Goal: Task Accomplishment & Management: Manage account settings

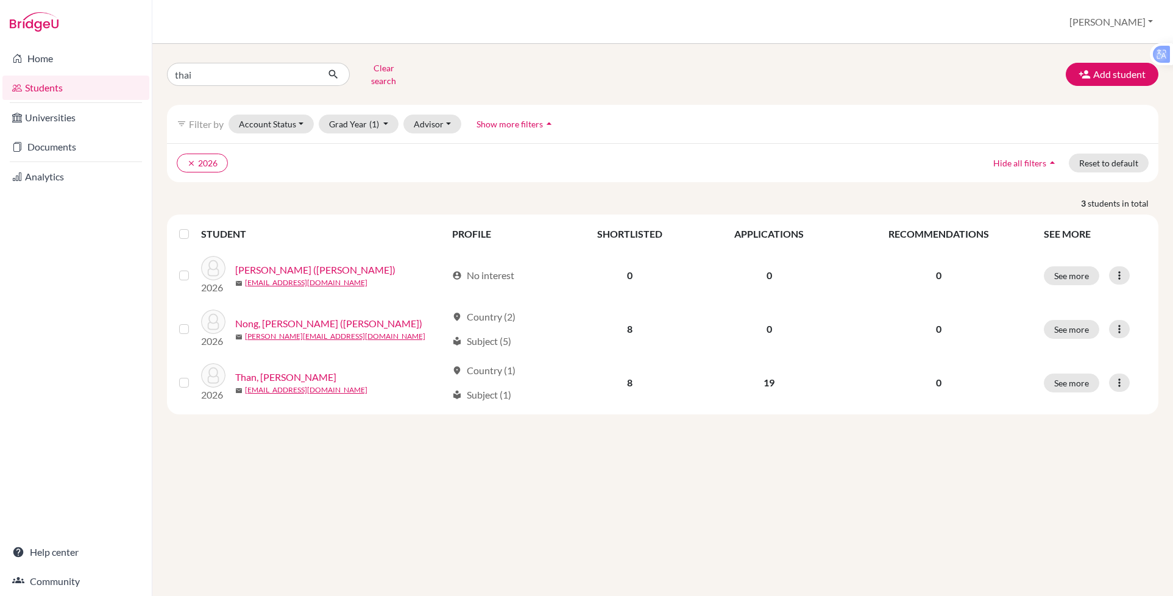
type input "thai an"
click at [334, 68] on icon "submit" at bounding box center [333, 74] width 12 height 12
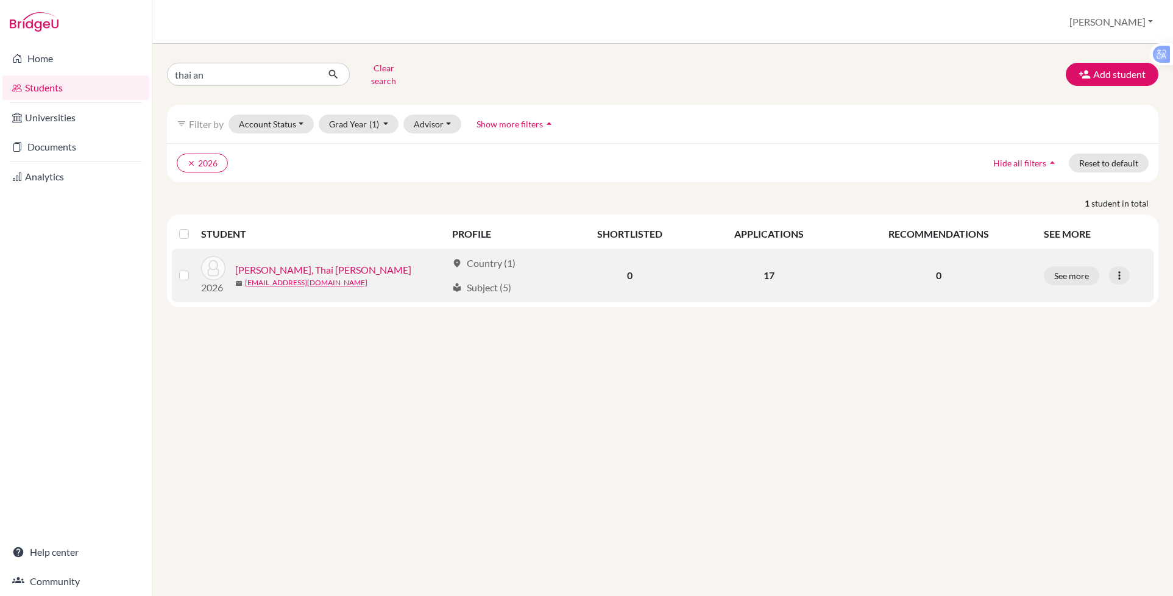
click at [263, 263] on link "Hoang, Thai Anh" at bounding box center [323, 270] width 176 height 15
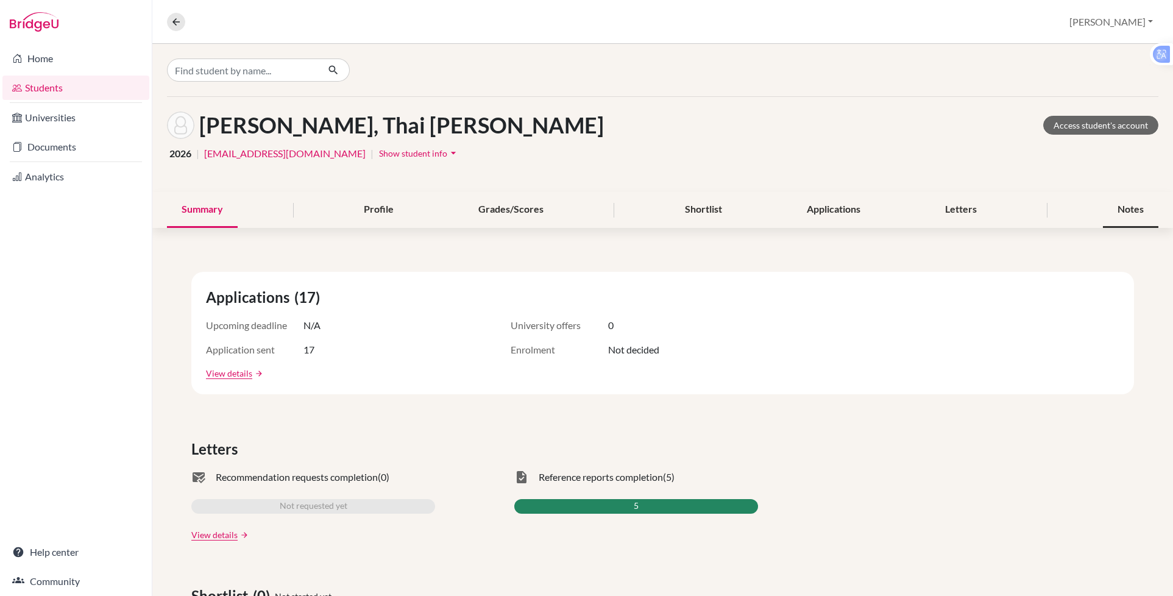
click at [1103, 210] on div "Notes" at bounding box center [1130, 210] width 55 height 36
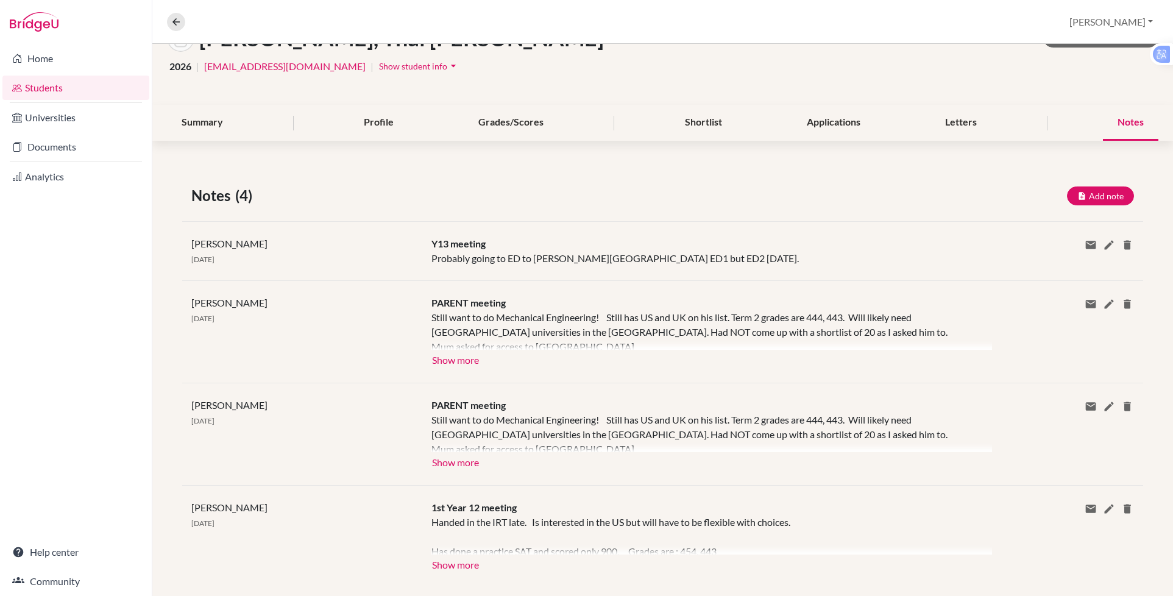
scroll to position [87, 0]
click at [449, 351] on button "Show more" at bounding box center [455, 359] width 48 height 18
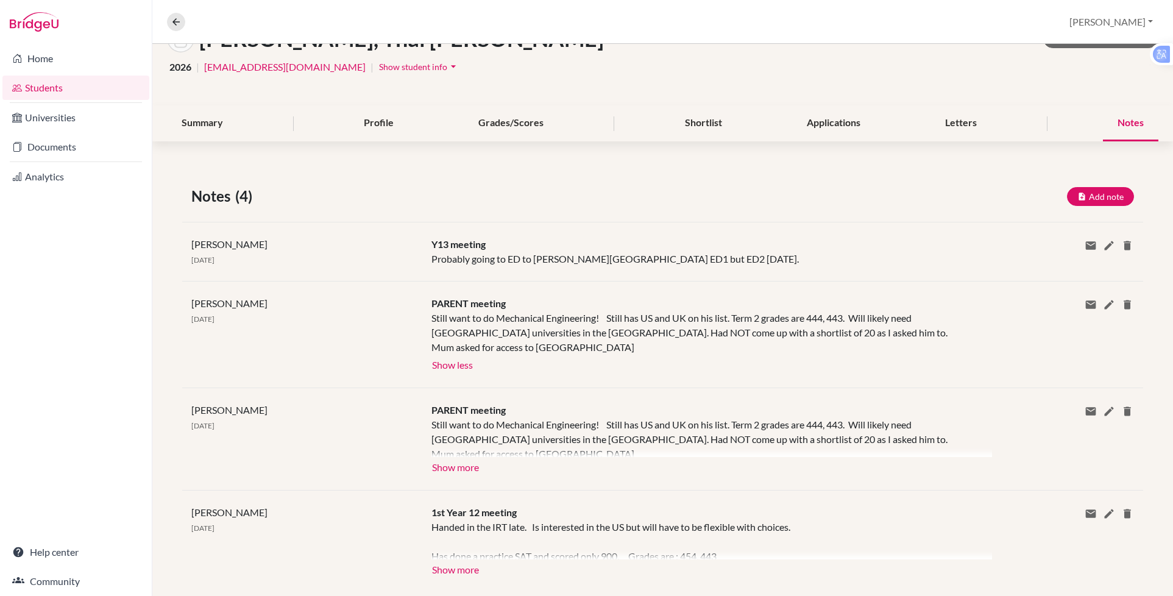
scroll to position [87, 0]
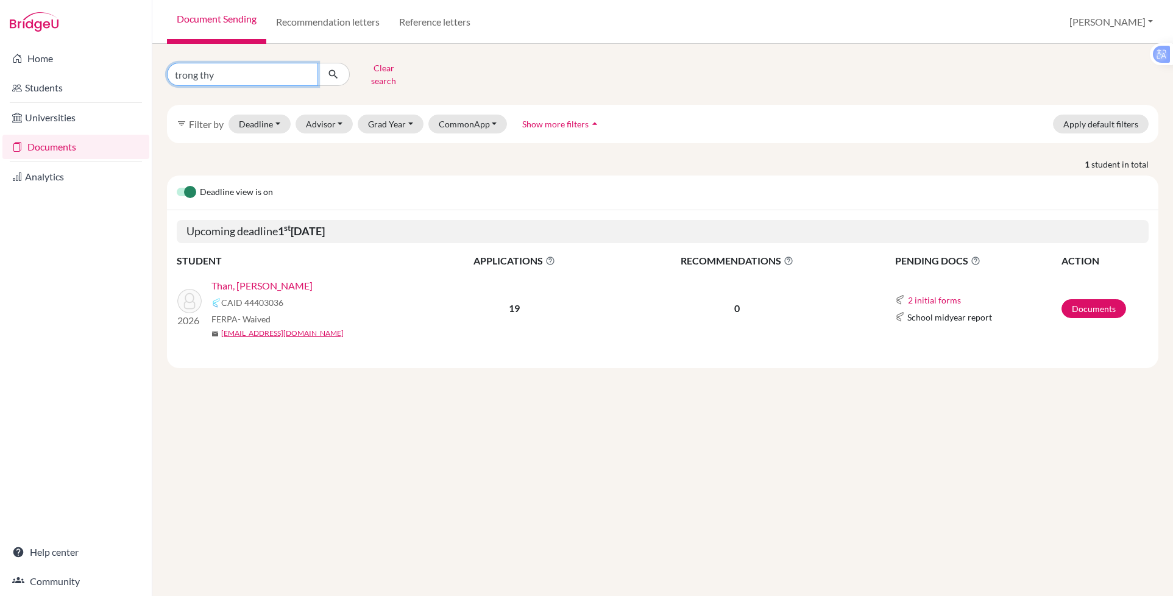
click at [230, 74] on input "trong thy" at bounding box center [242, 74] width 151 height 23
type input "t"
drag, startPoint x: 230, startPoint y: 74, endPoint x: 314, endPoint y: 35, distance: 93.5
click at [314, 35] on div "Document Sending Recommendation letters Reference letters Paul Profile School S…" at bounding box center [662, 298] width 1020 height 596
click at [445, 23] on link "Reference letters" at bounding box center [434, 22] width 91 height 44
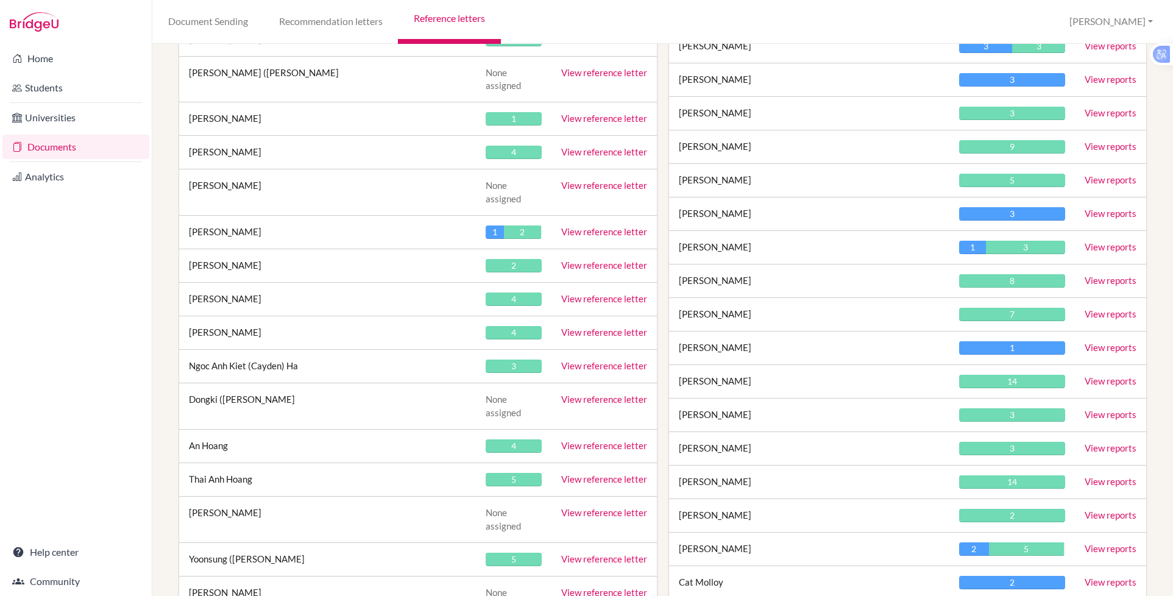
scroll to position [1471, 0]
click at [593, 473] on link "View reference letter" at bounding box center [604, 478] width 86 height 11
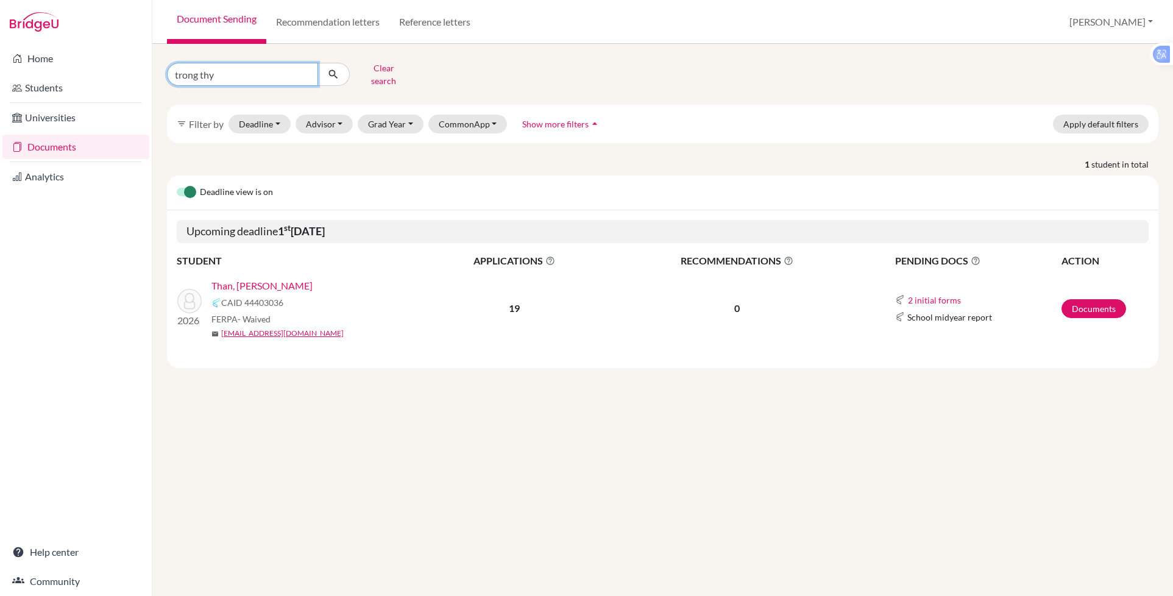
click at [260, 71] on input "trong thy" at bounding box center [242, 74] width 151 height 23
click at [53, 116] on link "Universities" at bounding box center [75, 117] width 147 height 24
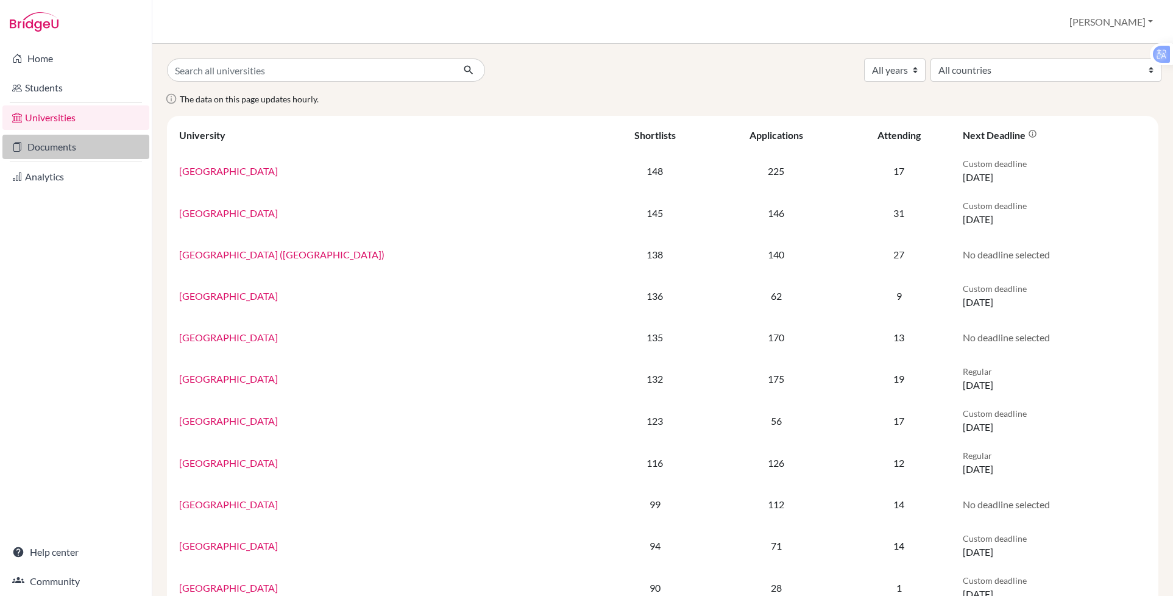
click at [61, 141] on link "Documents" at bounding box center [75, 147] width 147 height 24
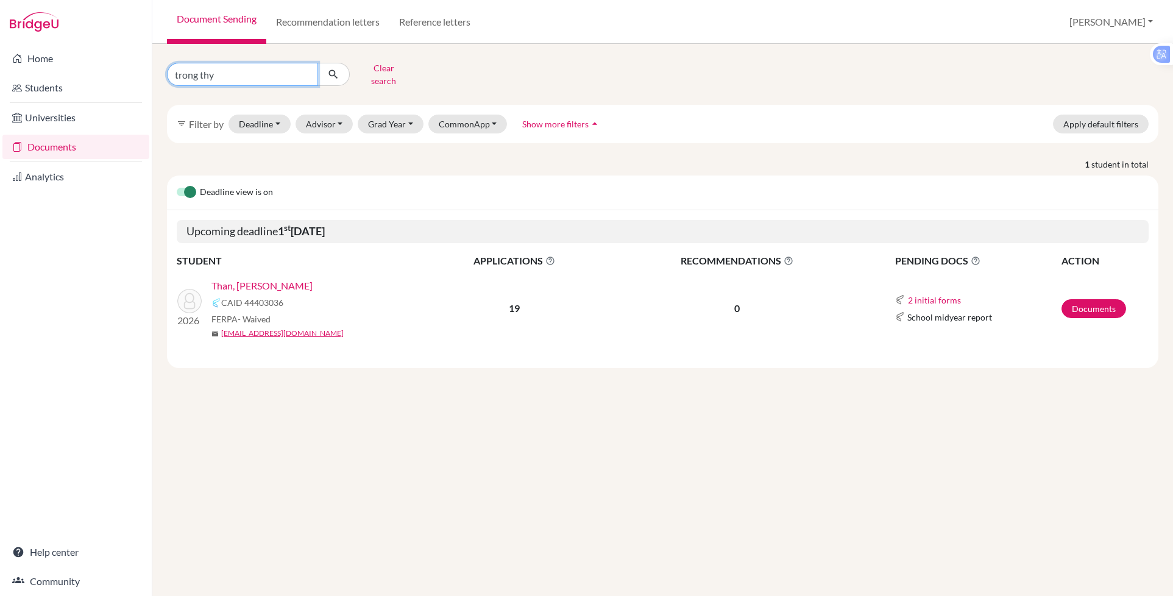
click at [312, 73] on input "trong thy" at bounding box center [242, 74] width 151 height 23
click at [263, 67] on input "trong thy" at bounding box center [242, 74] width 151 height 23
type input "t"
type input "tai anh"
click button "submit" at bounding box center [333, 74] width 32 height 23
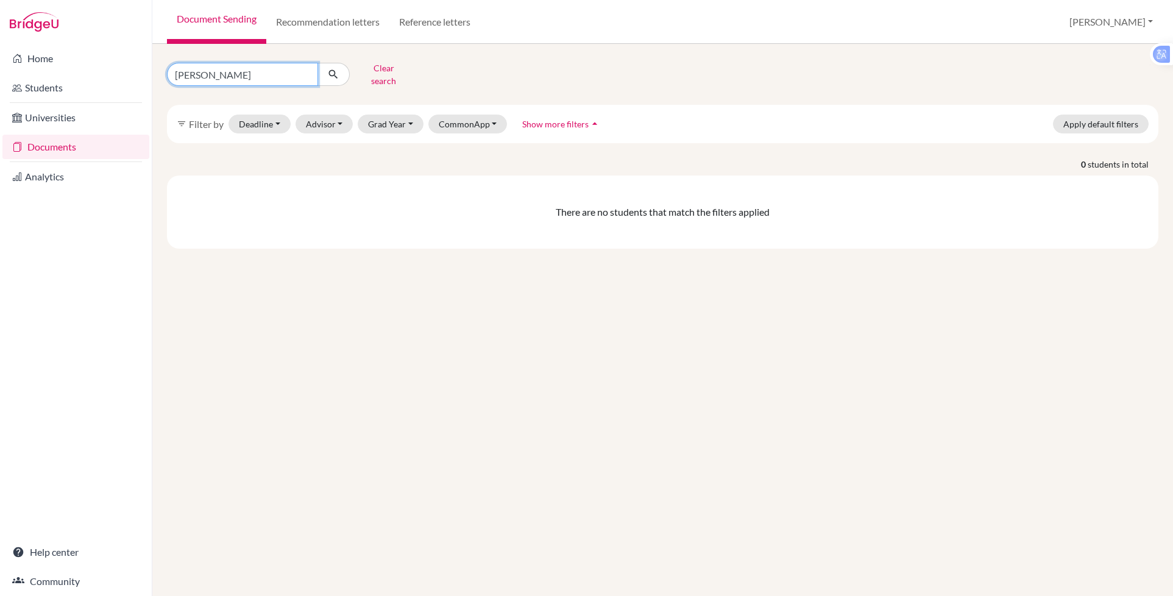
click at [178, 70] on input "tai anh" at bounding box center [242, 74] width 151 height 23
type input "thai anh"
click at [336, 68] on icon "submit" at bounding box center [333, 74] width 12 height 12
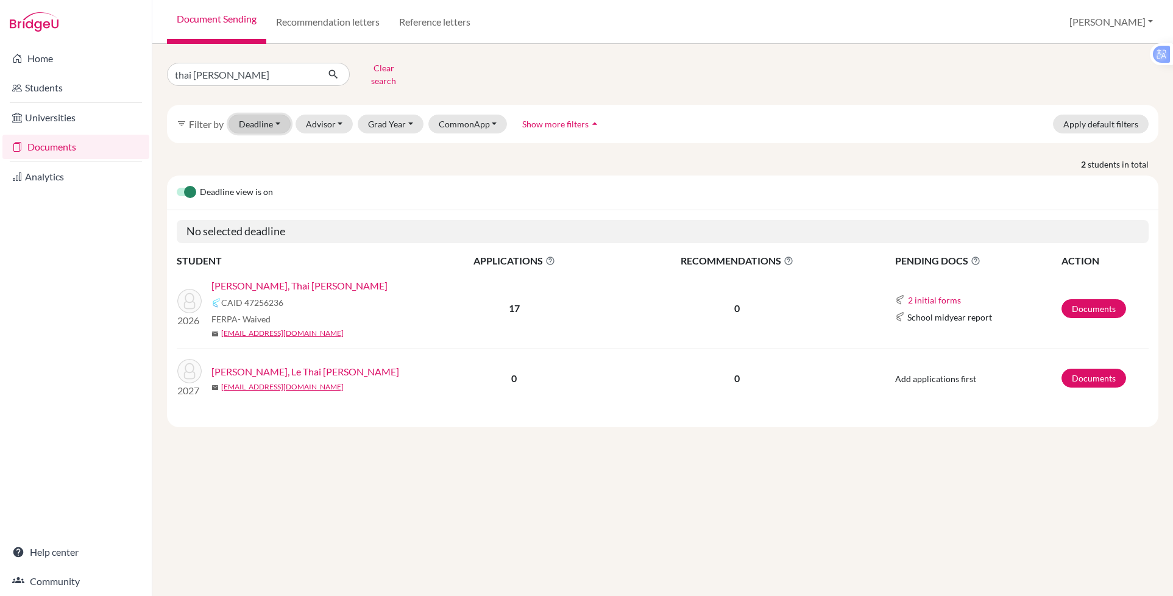
click at [278, 120] on button "Deadline - Select a date range Or double click for a single date selection Toda…" at bounding box center [259, 124] width 62 height 19
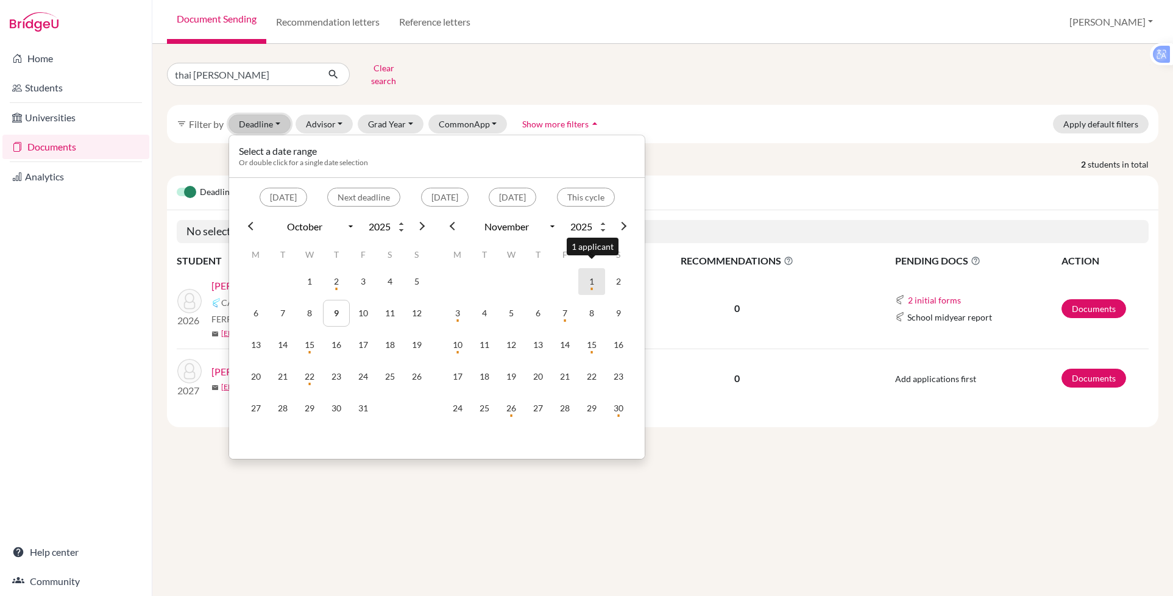
click at [593, 277] on td "1" at bounding box center [591, 281] width 27 height 27
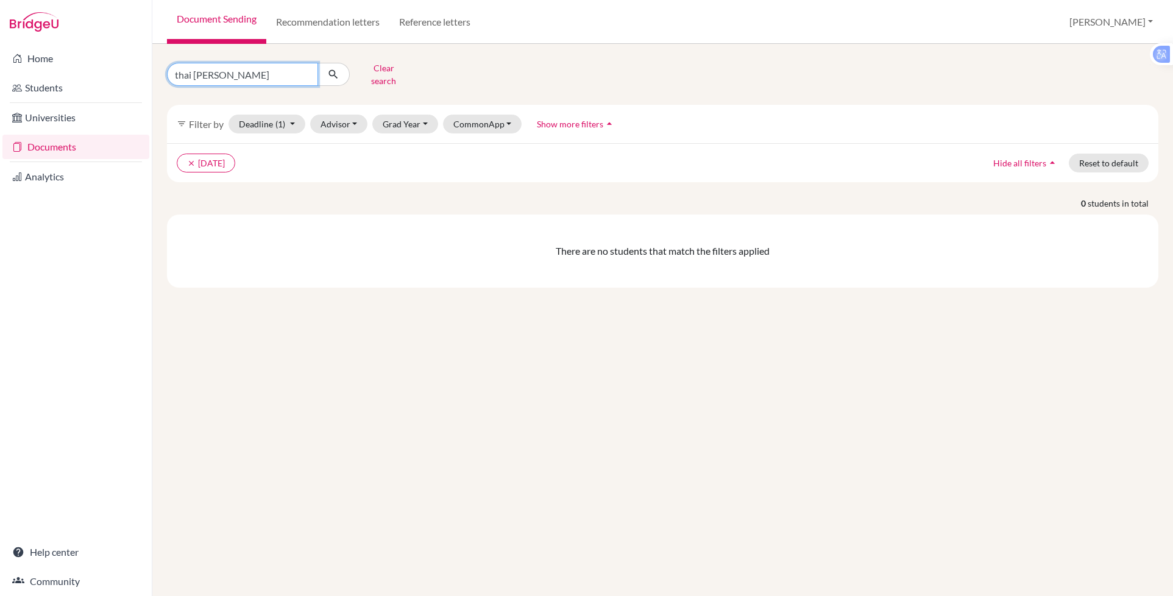
click at [242, 72] on input "thai anh" at bounding box center [242, 74] width 151 height 23
type input "t"
click at [335, 71] on icon "submit" at bounding box center [333, 74] width 12 height 12
click at [333, 72] on icon "submit" at bounding box center [333, 74] width 12 height 12
click at [234, 161] on button "clear 01 Nov 2025" at bounding box center [206, 163] width 58 height 19
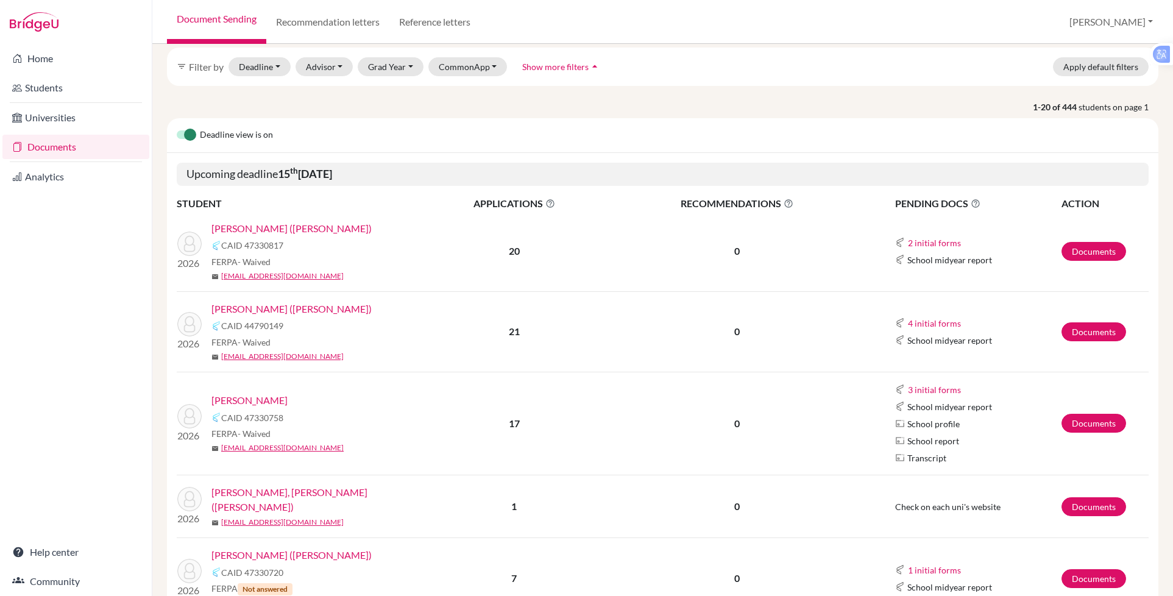
scroll to position [51, 0]
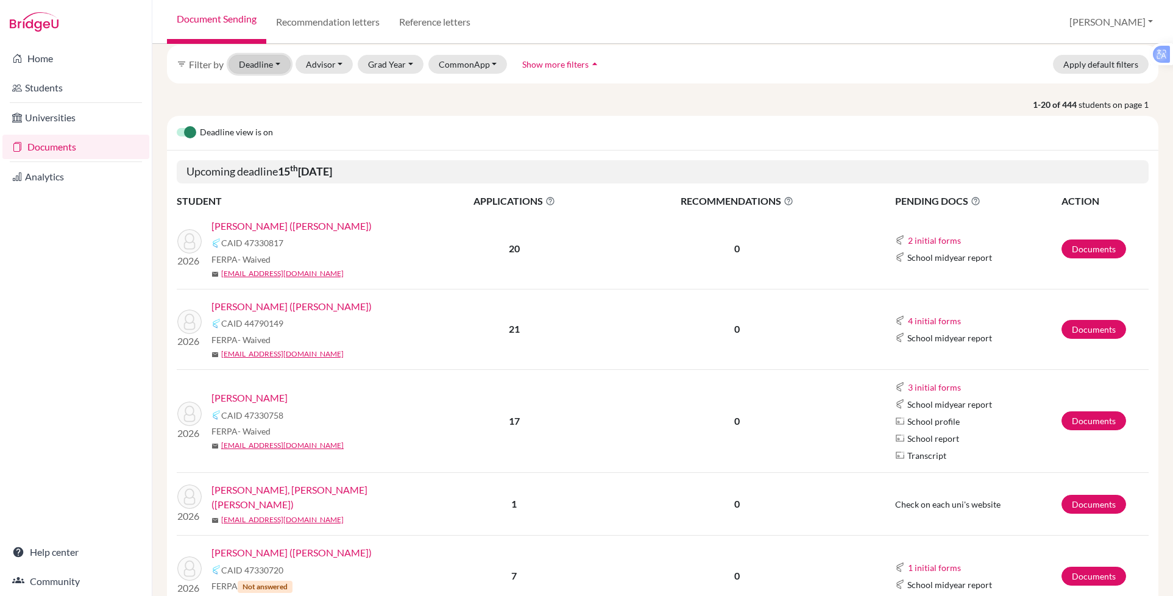
click at [265, 67] on button "Deadline - Select a date range Or double click for a single date selection Toda…" at bounding box center [259, 64] width 62 height 19
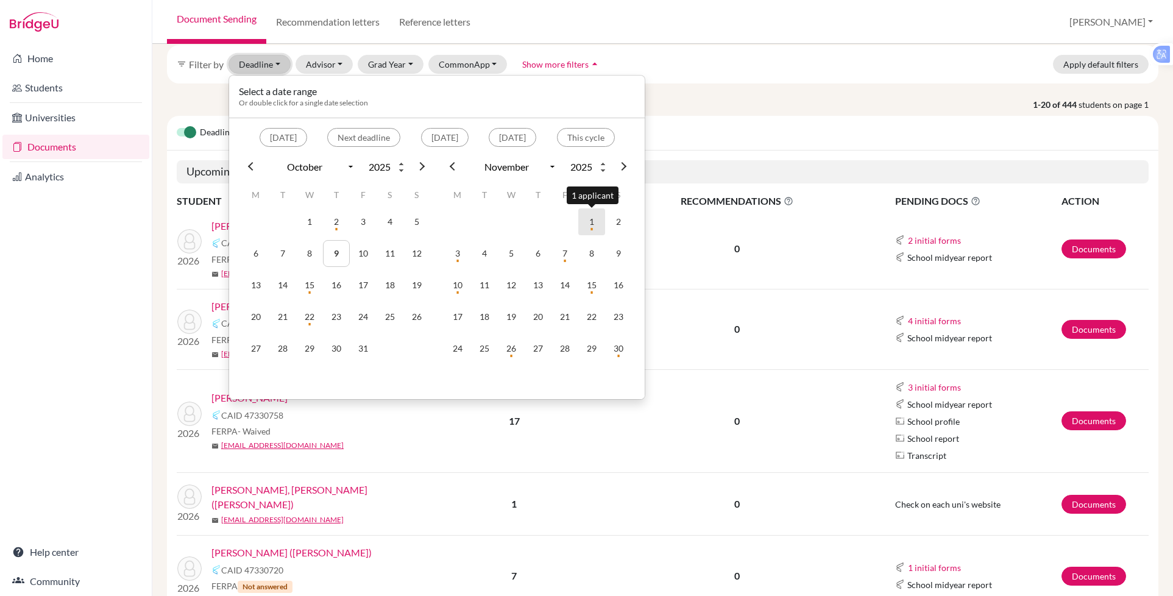
click at [587, 222] on td "1" at bounding box center [591, 221] width 27 height 27
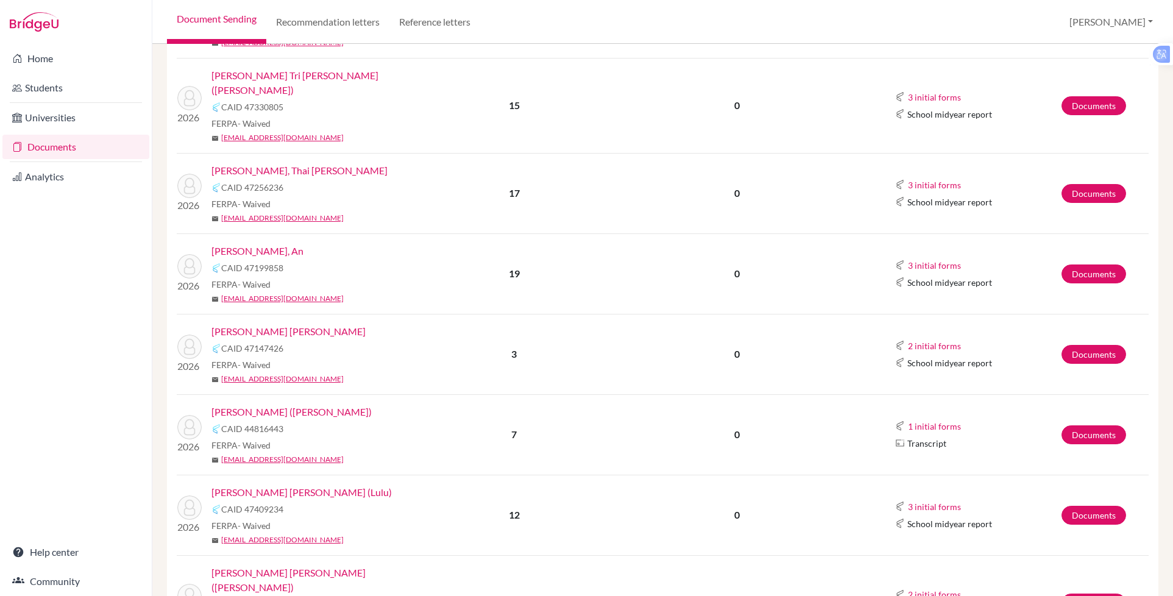
scroll to position [401, 0]
click at [271, 164] on link "[PERSON_NAME], Thai [PERSON_NAME]" at bounding box center [299, 171] width 176 height 15
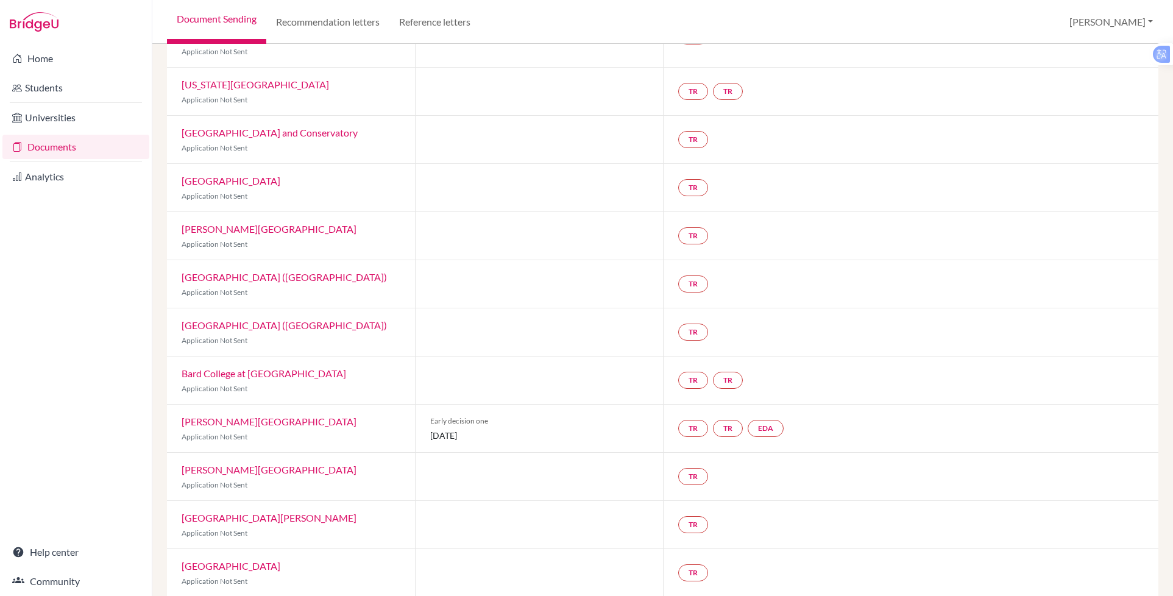
scroll to position [260, 0]
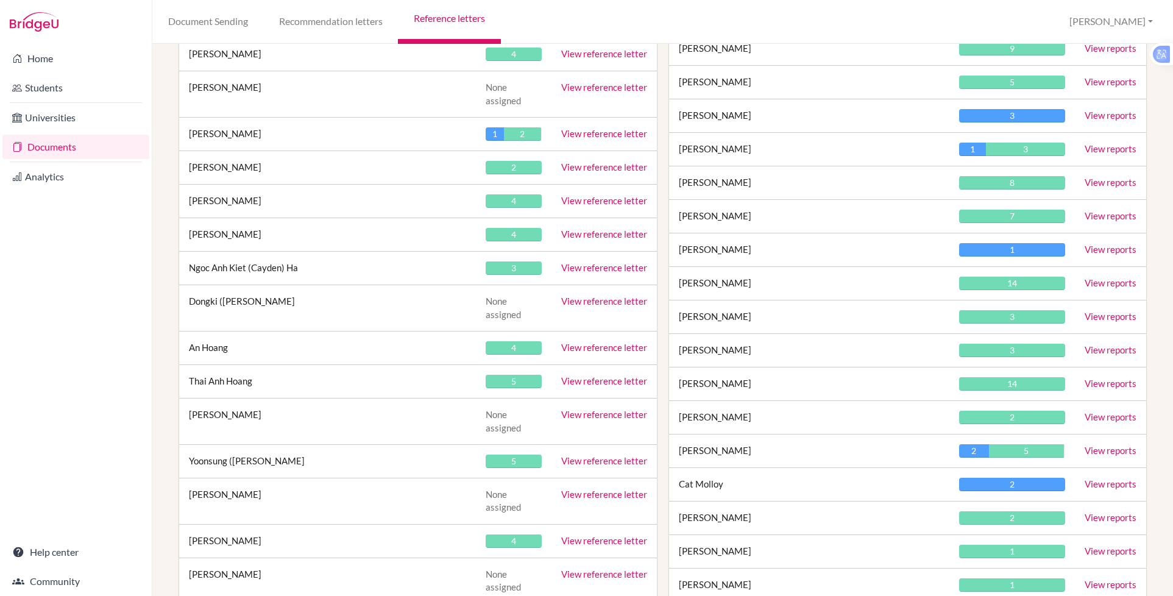
scroll to position [1580, 0]
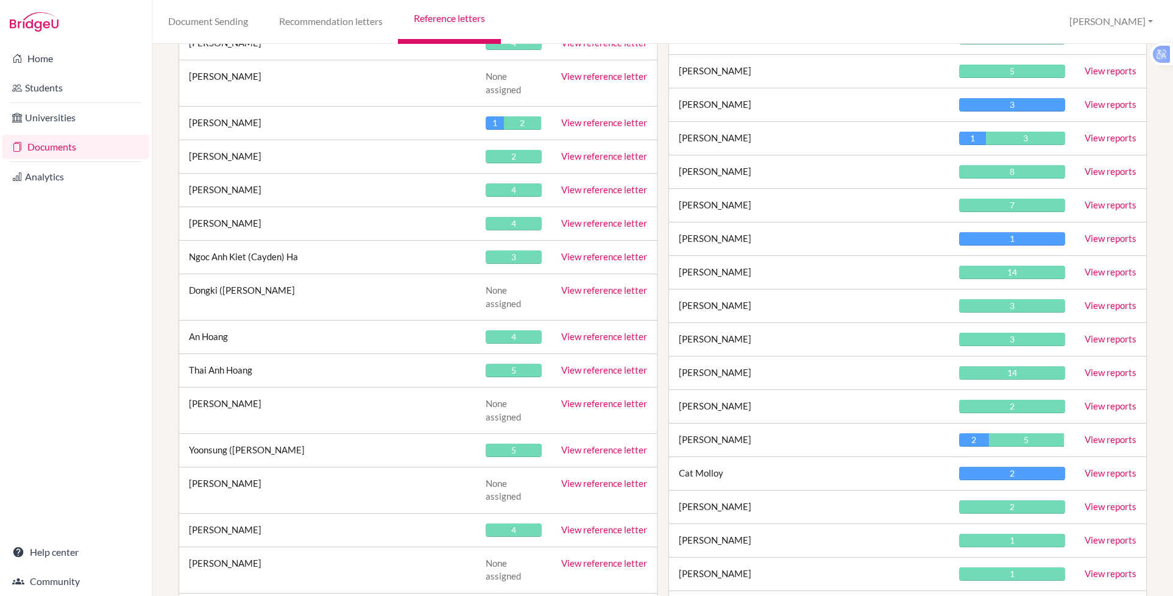
click at [582, 354] on td "View reference letter" at bounding box center [603, 371] width 105 height 34
click at [589, 364] on link "View reference letter" at bounding box center [604, 369] width 86 height 11
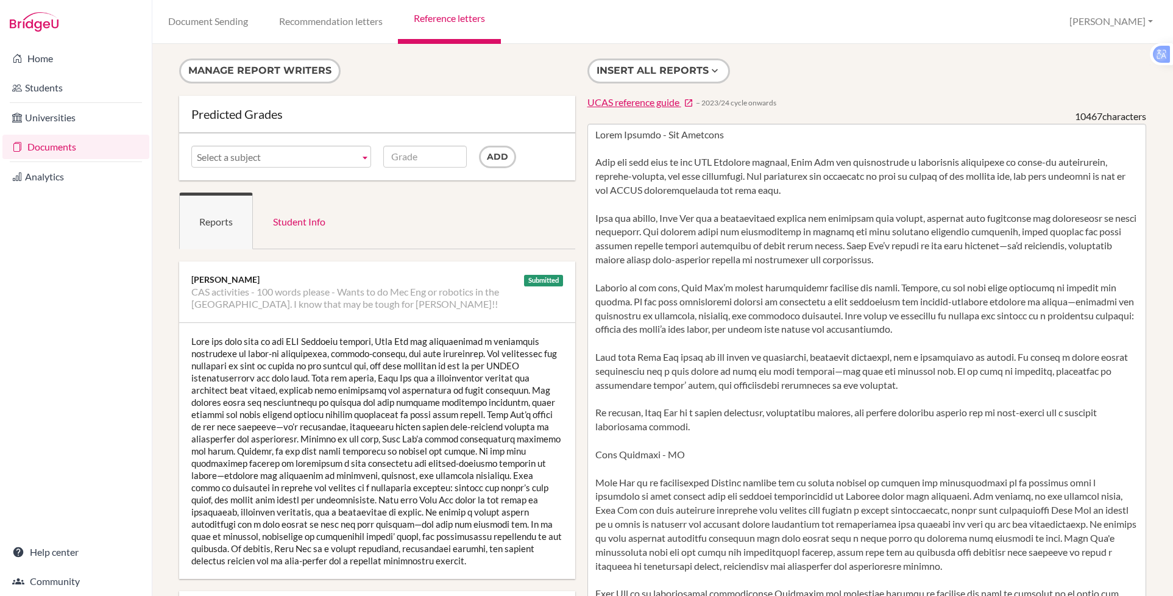
click at [557, 34] on div "Document Sending Recommendation letters Reference letters Paul Profile School S…" at bounding box center [662, 22] width 1020 height 44
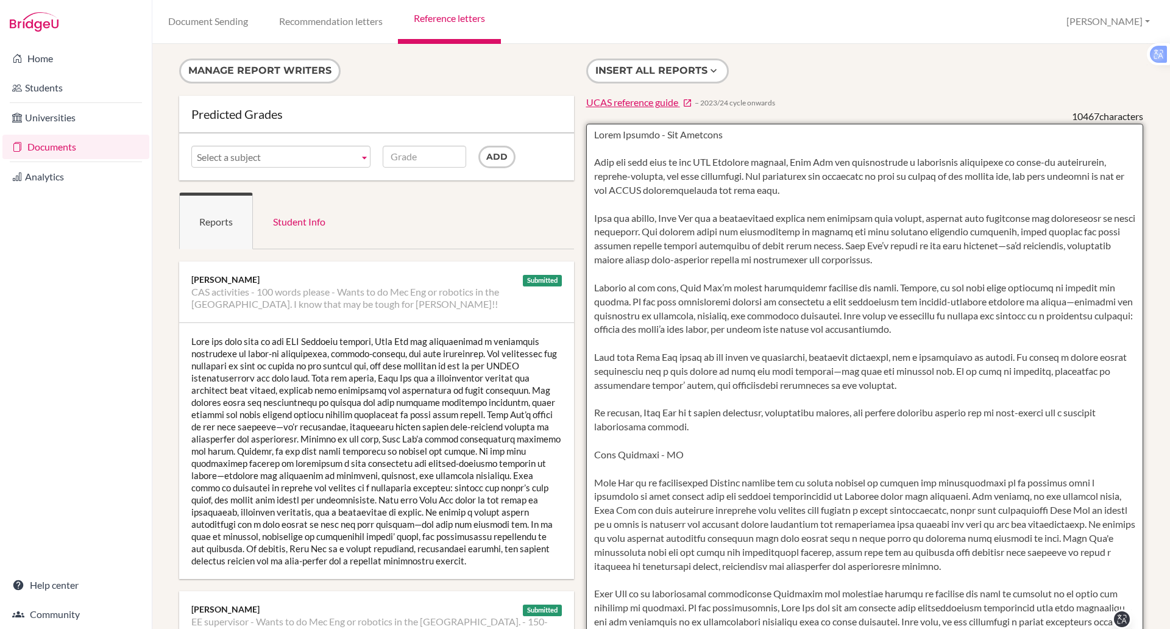
drag, startPoint x: 936, startPoint y: 286, endPoint x: 586, endPoint y: 130, distance: 383.2
click at [586, 130] on textarea at bounding box center [864, 476] width 557 height 704
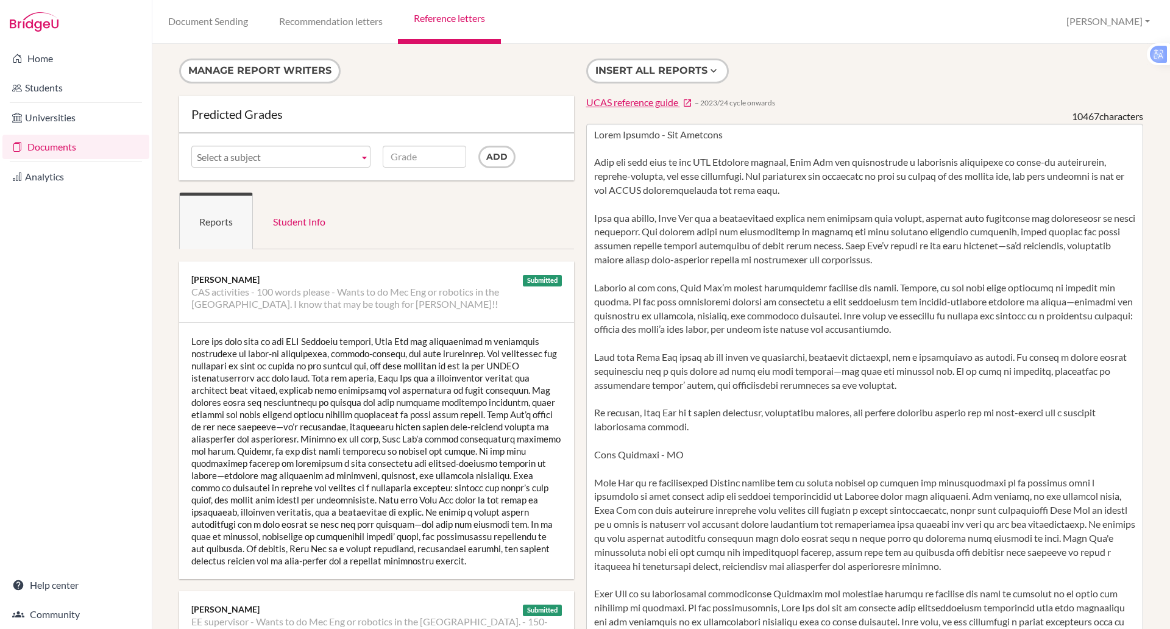
click at [154, 351] on div "Manage report writers Predicted Grades Subject CAS activities - 100 words pleas…" at bounding box center [660, 336] width 1017 height 585
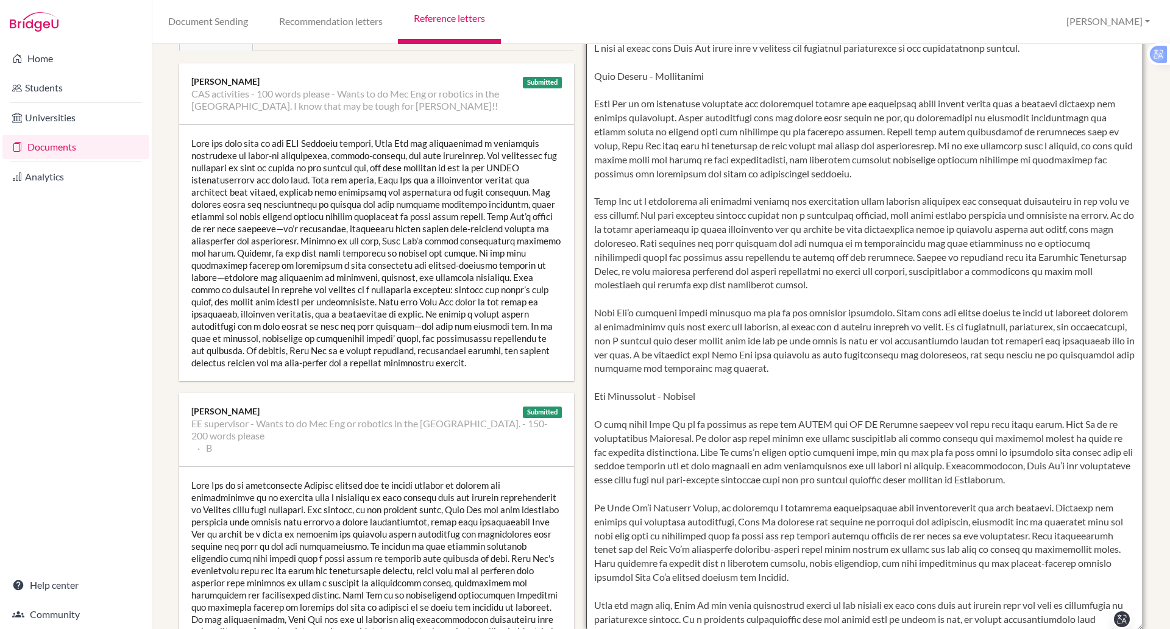
scroll to position [988, 0]
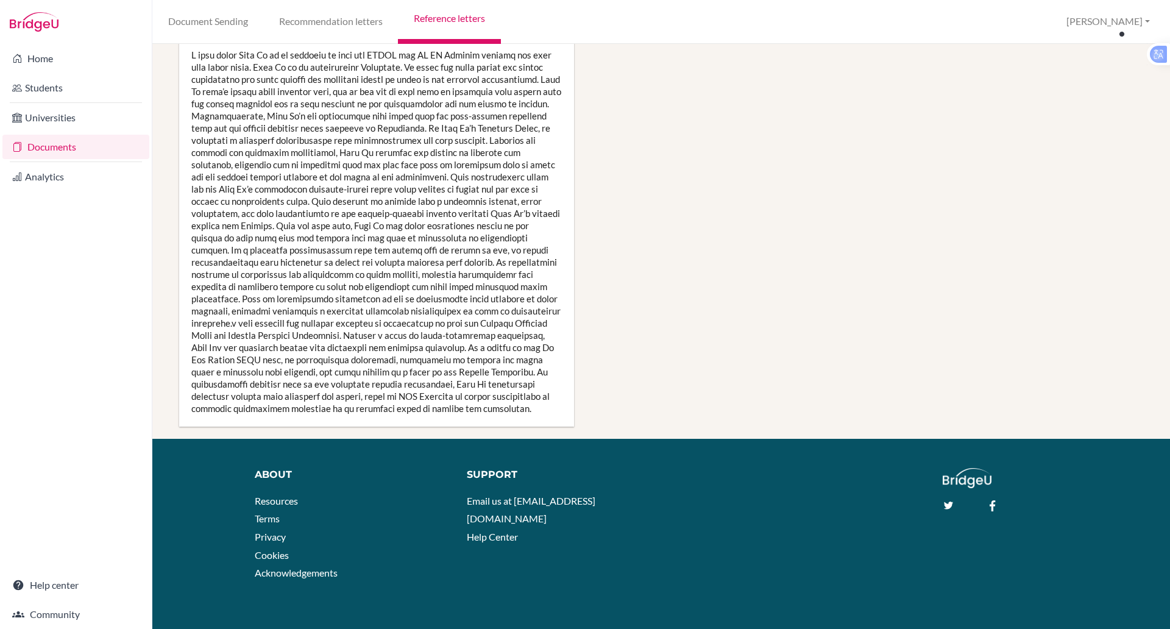
drag, startPoint x: 590, startPoint y: 135, endPoint x: 905, endPoint y: 661, distance: 612.5
click at [905, 595] on html "Home Students Universities Documents Analytics Help center Community Document S…" at bounding box center [585, 314] width 1170 height 629
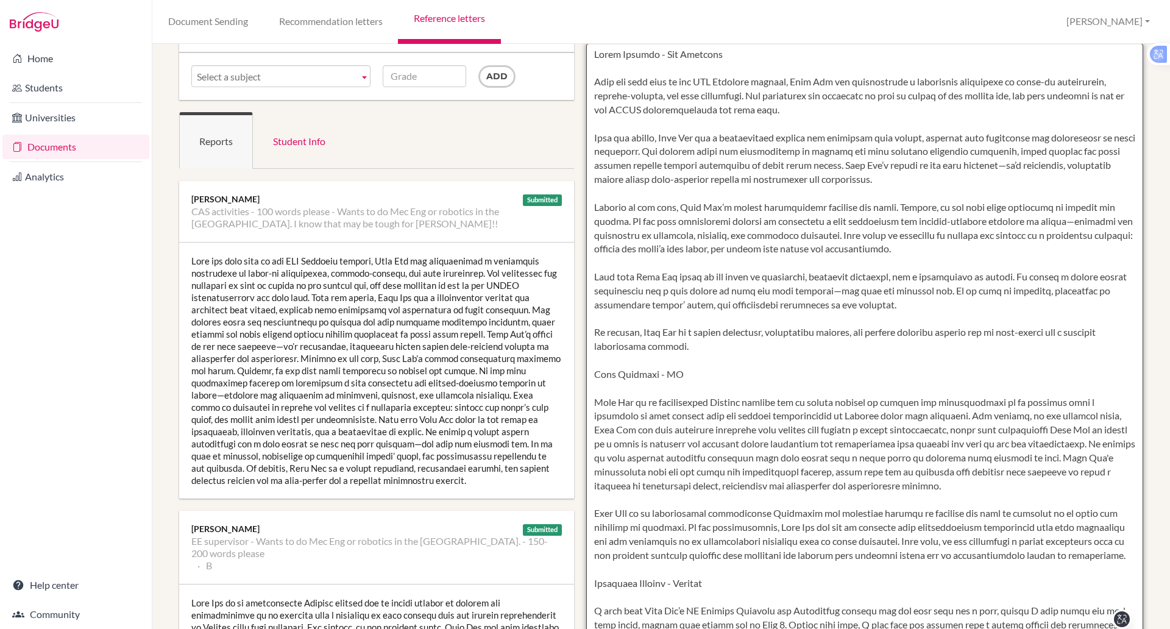
scroll to position [0, 0]
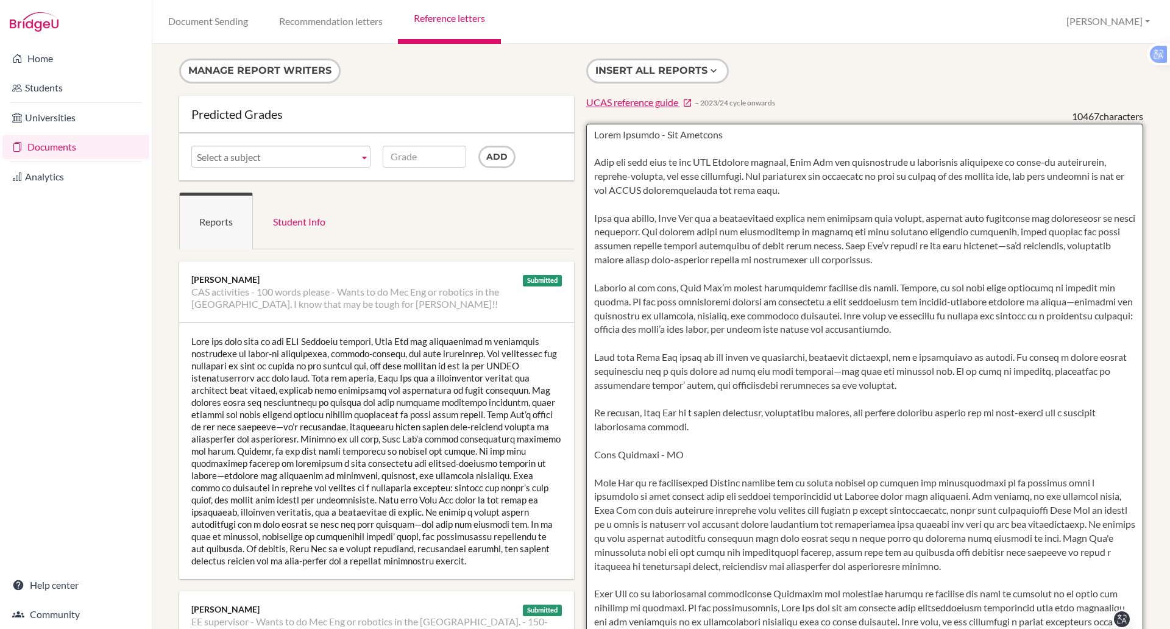
drag, startPoint x: 933, startPoint y: 524, endPoint x: 587, endPoint y: 128, distance: 525.4
click at [587, 128] on textarea at bounding box center [864, 476] width 557 height 704
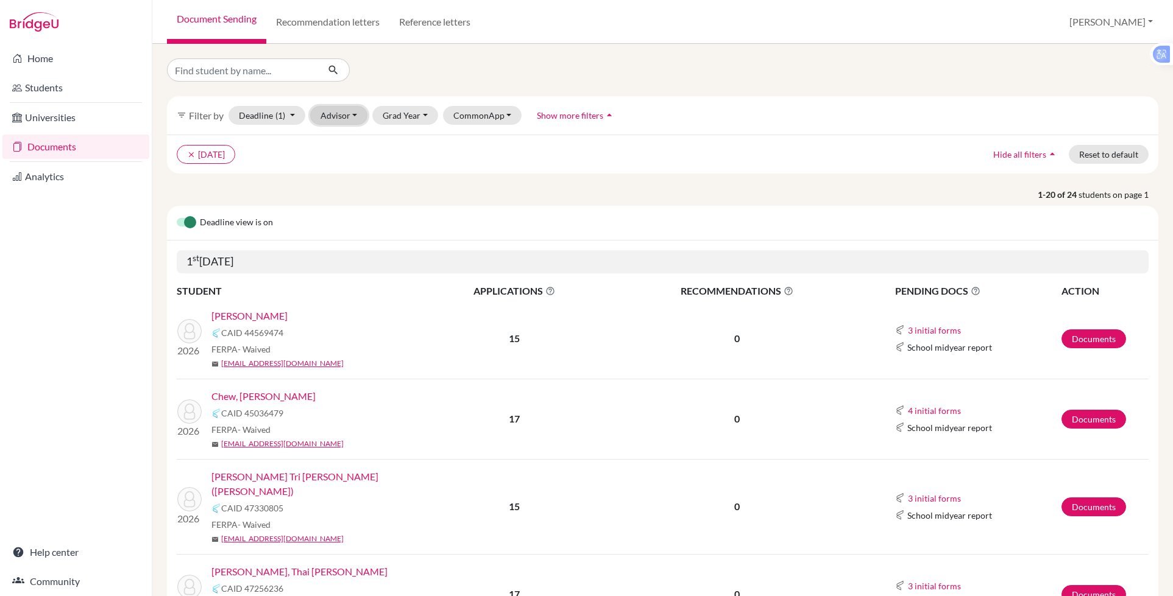
click at [329, 115] on button "Advisor" at bounding box center [339, 115] width 58 height 19
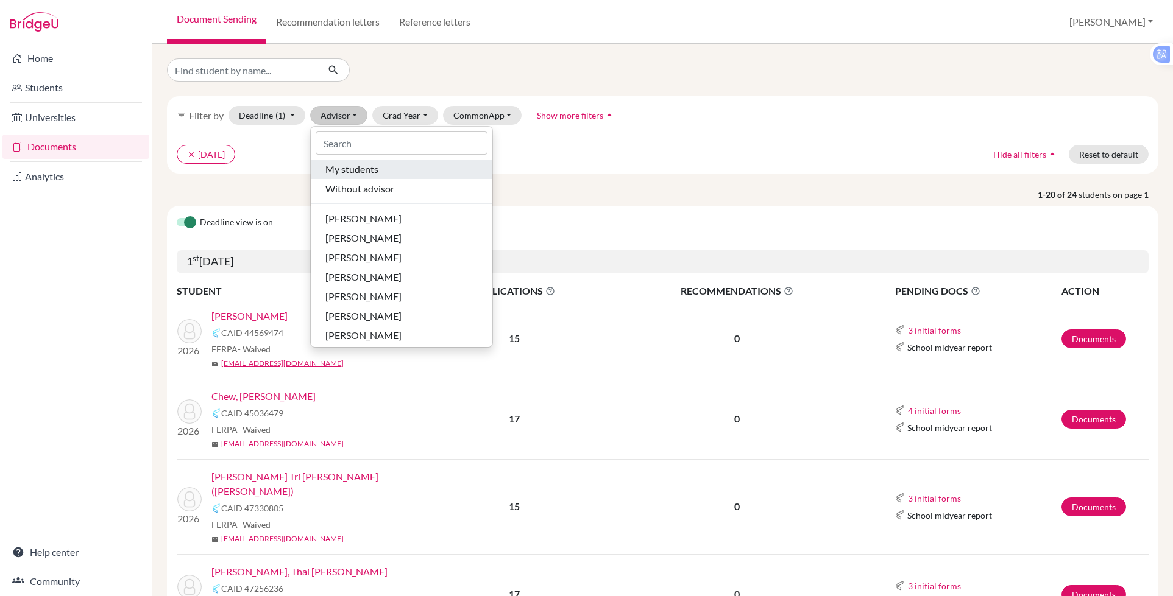
click at [377, 166] on span "My students" at bounding box center [351, 169] width 53 height 15
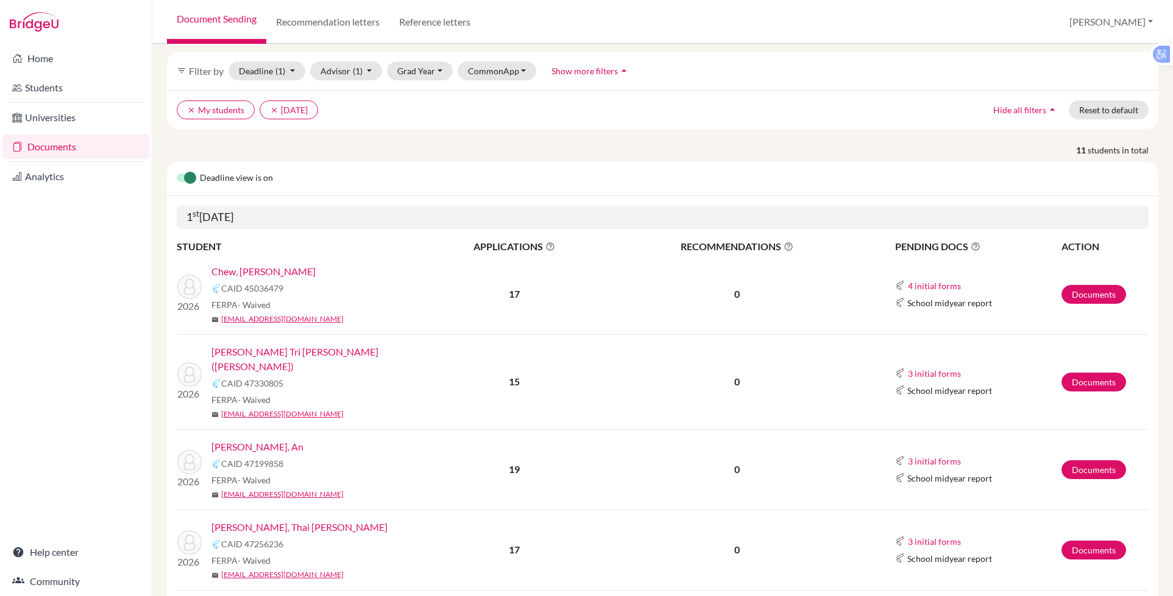
scroll to position [52, 0]
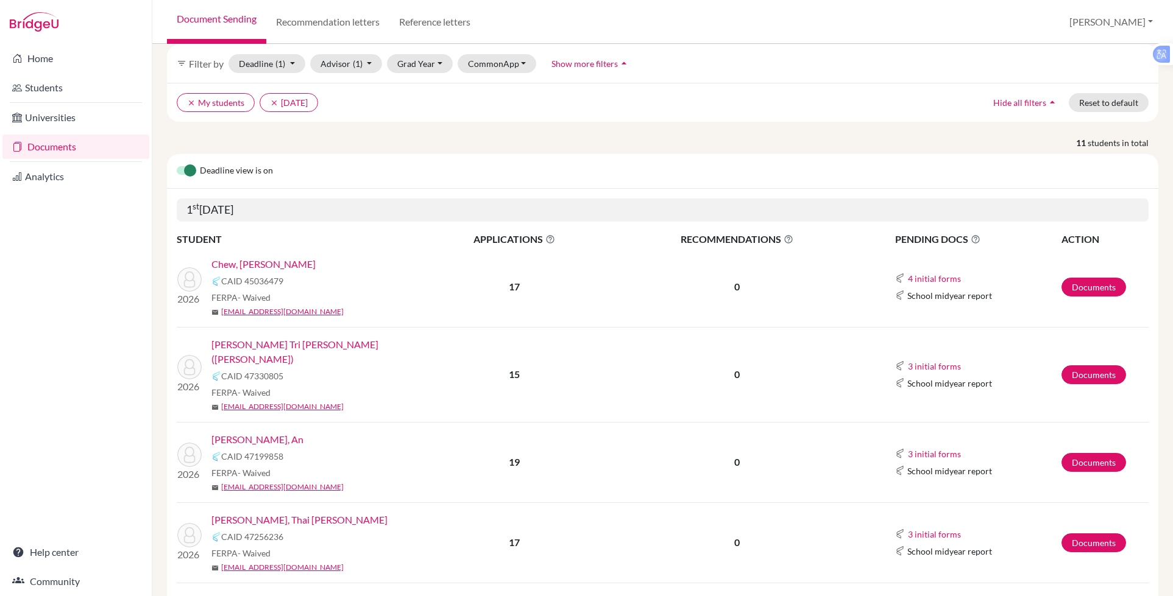
click at [235, 268] on link "Chew, Zhen Yang" at bounding box center [263, 264] width 104 height 15
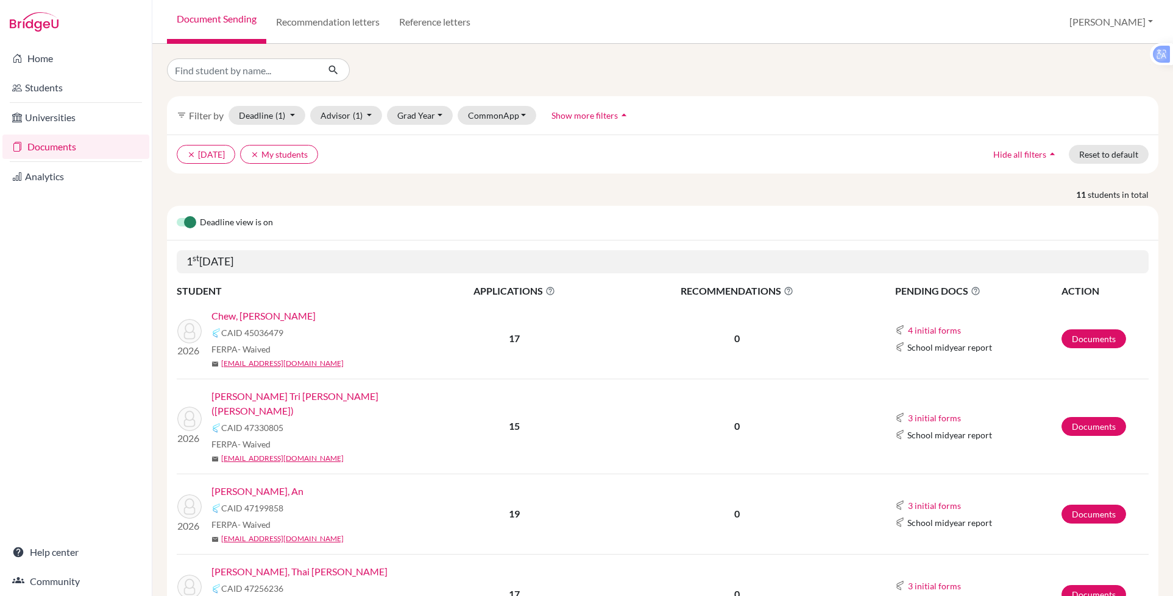
click at [297, 394] on link "[PERSON_NAME] Tri [PERSON_NAME] ([PERSON_NAME])" at bounding box center [319, 403] width 217 height 29
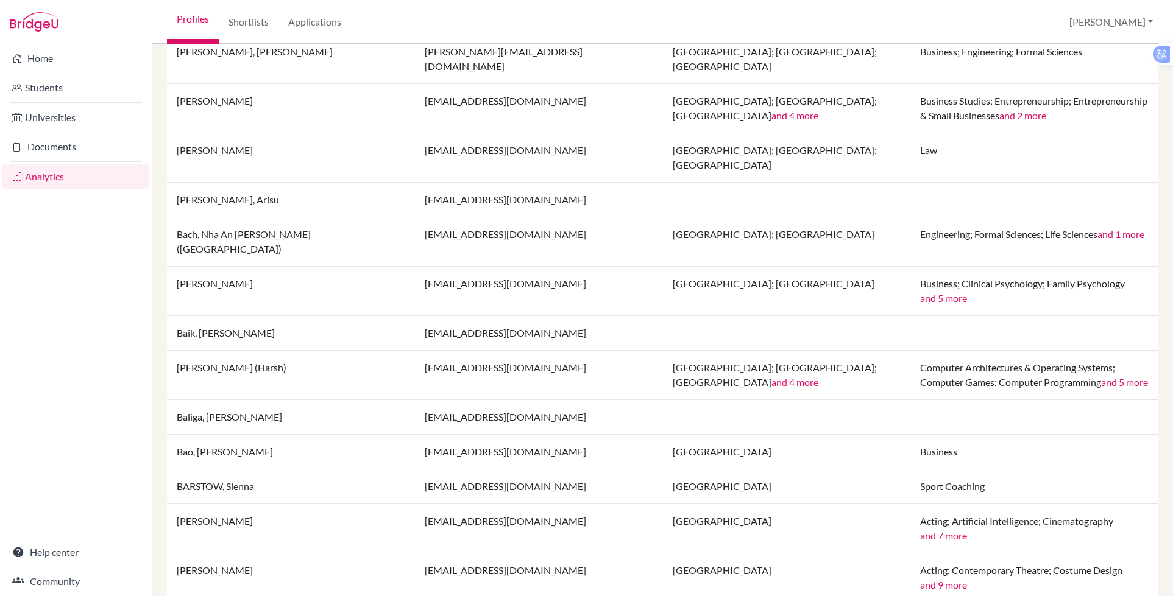
scroll to position [894, 0]
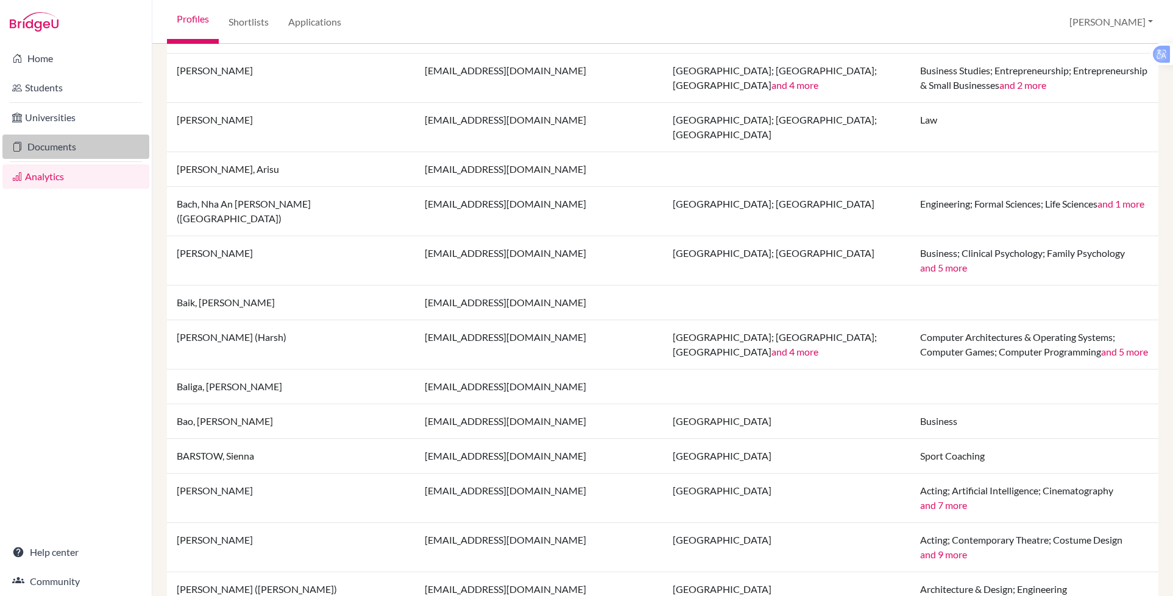
click at [87, 142] on link "Documents" at bounding box center [75, 147] width 147 height 24
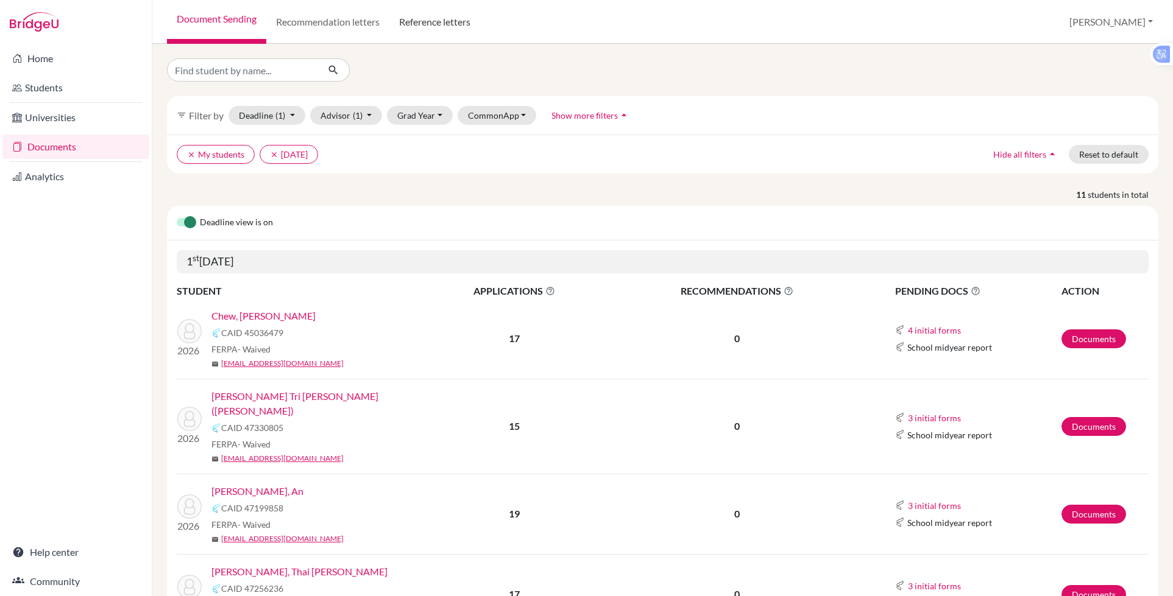
click at [432, 19] on link "Reference letters" at bounding box center [434, 22] width 91 height 44
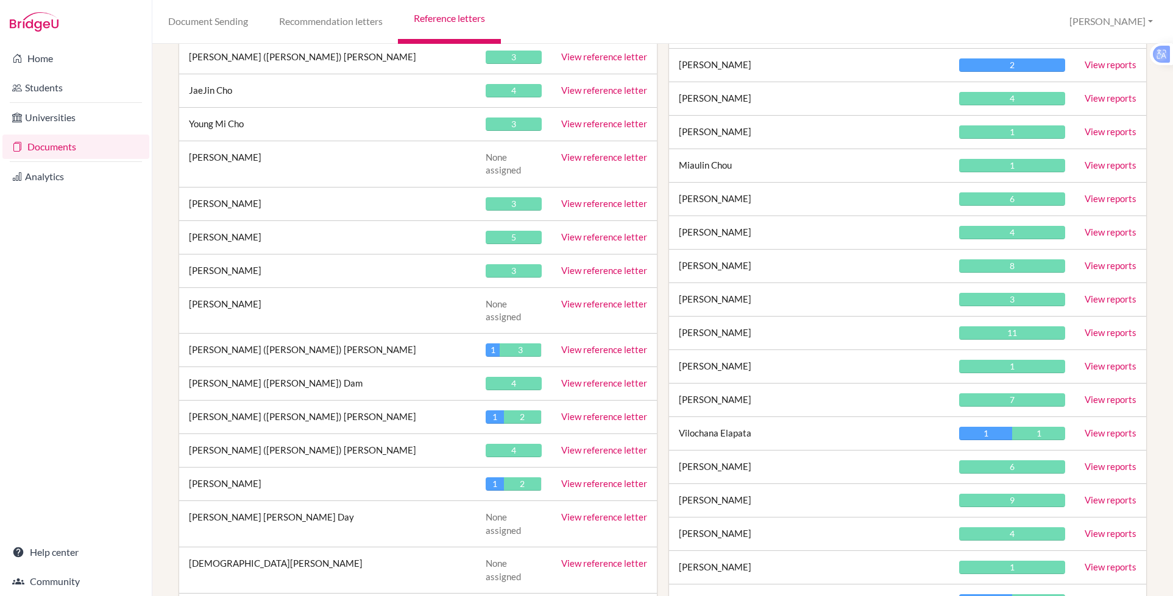
scroll to position [683, 0]
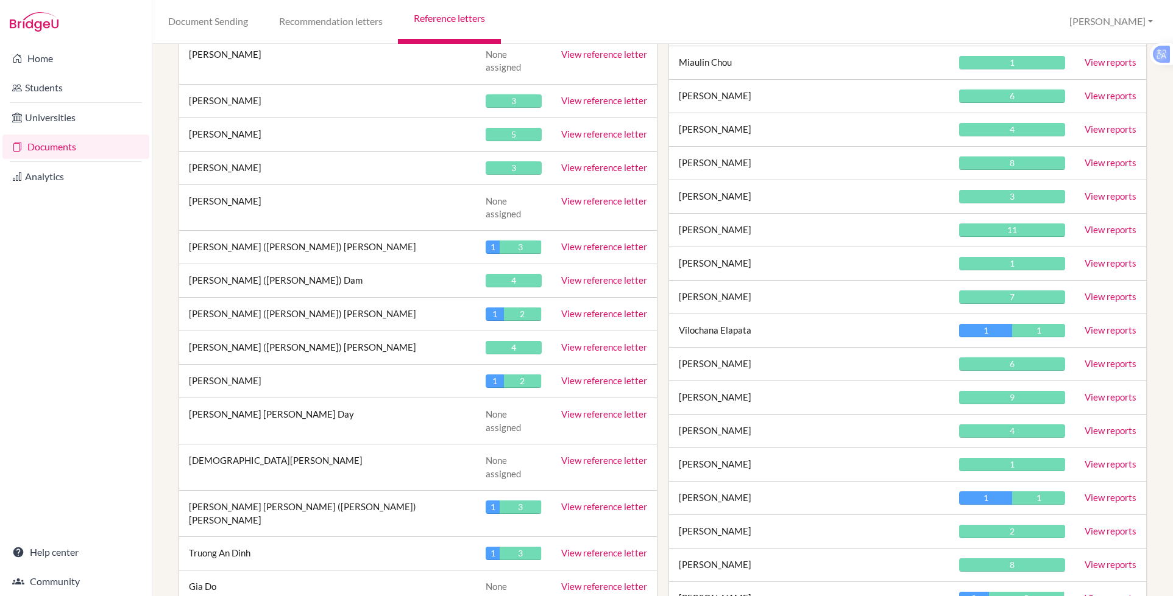
click at [571, 501] on link "View reference letter" at bounding box center [604, 506] width 86 height 11
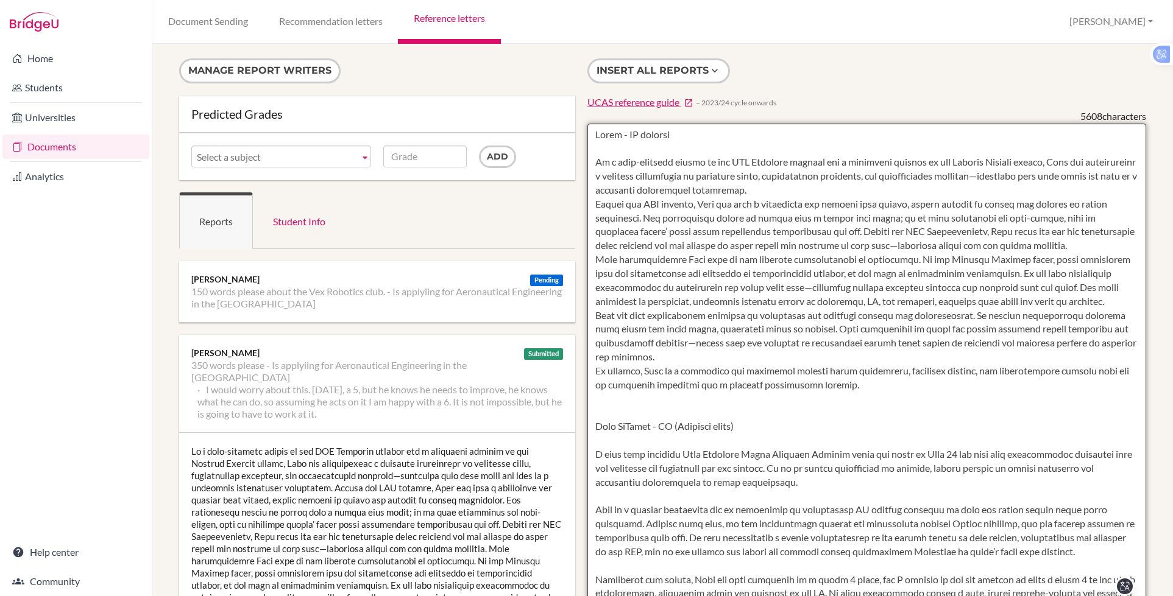
drag, startPoint x: 656, startPoint y: 559, endPoint x: 586, endPoint y: 108, distance: 456.2
click at [586, 108] on div "Insert all reports UCAS reference guide − 2023/24 cycle onwards 5608 characters" at bounding box center [866, 442] width 571 height 769
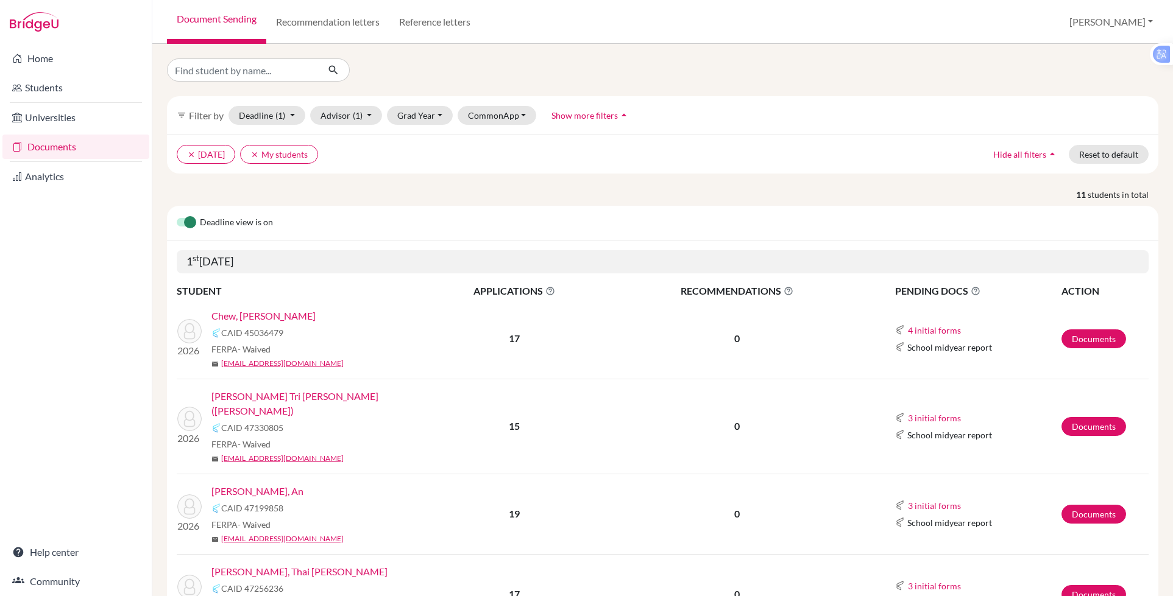
click at [229, 484] on link "[PERSON_NAME], An" at bounding box center [257, 491] width 92 height 15
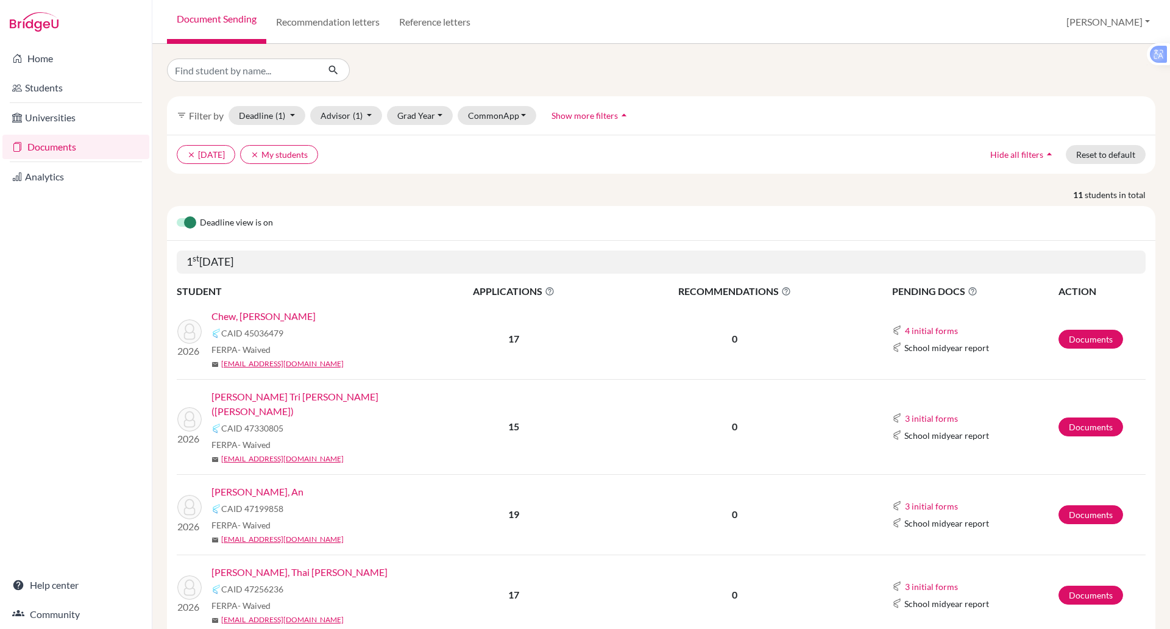
click at [247, 565] on link "[PERSON_NAME], Thai [PERSON_NAME]" at bounding box center [299, 572] width 176 height 15
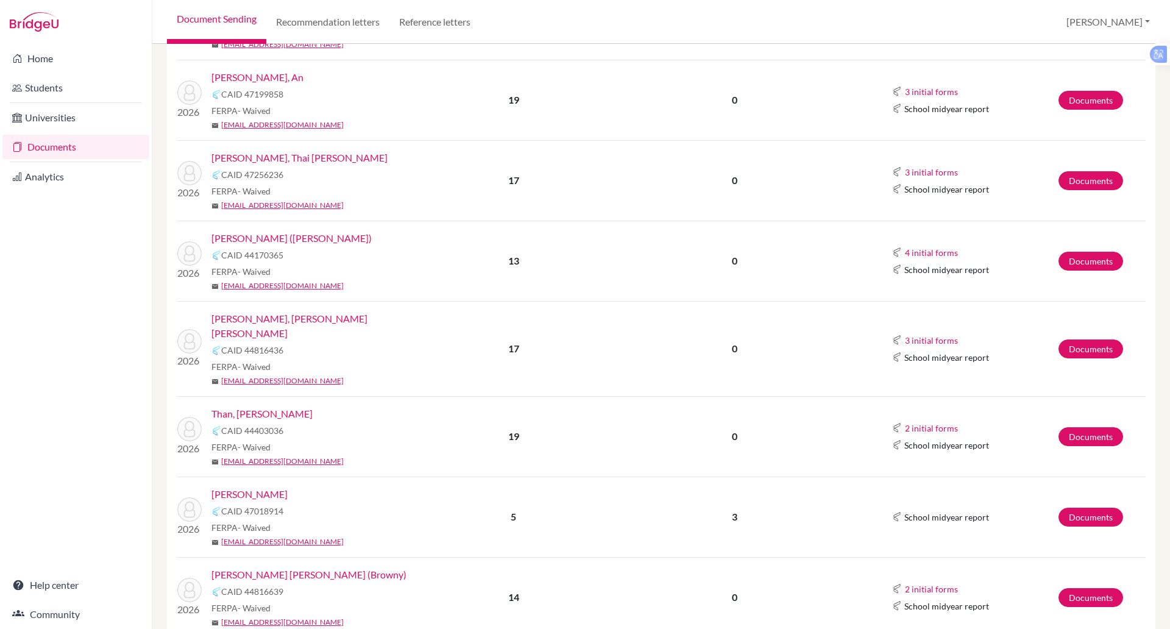
scroll to position [428, 0]
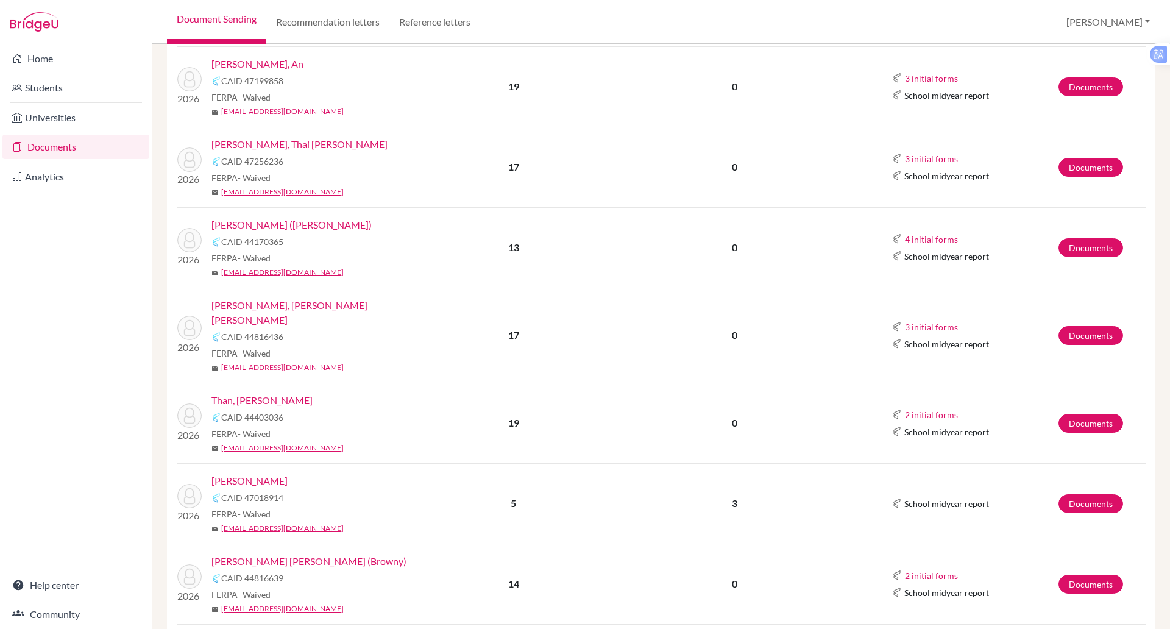
click at [274, 217] on link "[PERSON_NAME] ([PERSON_NAME])" at bounding box center [291, 224] width 160 height 15
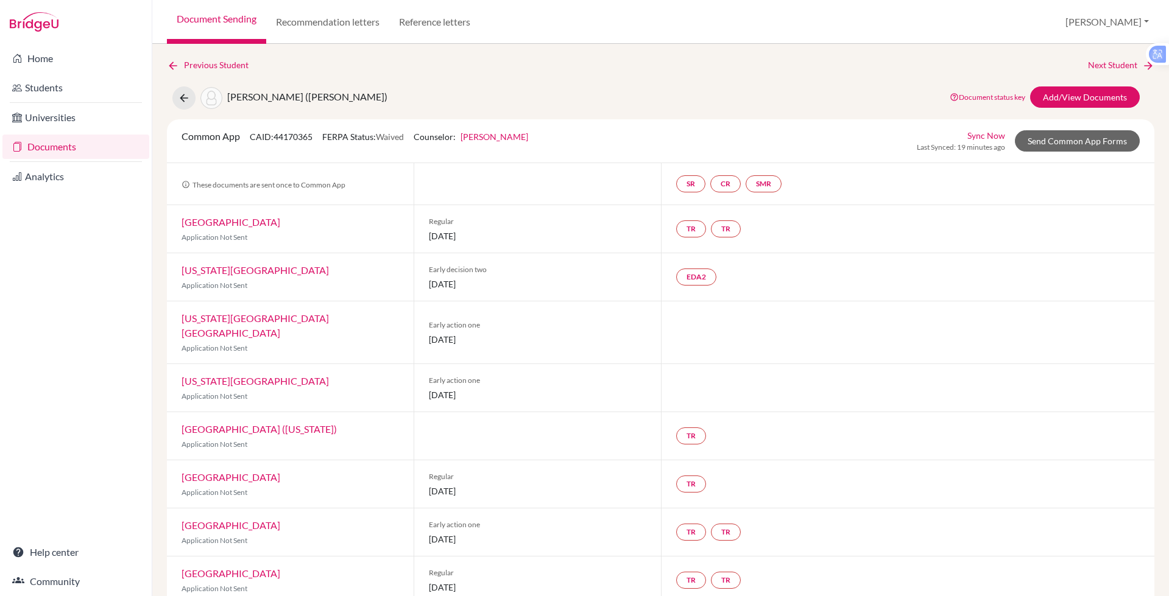
drag, startPoint x: 769, startPoint y: 63, endPoint x: 772, endPoint y: 120, distance: 56.7
click at [769, 102] on div "Document Sending Recommendation letters Reference letters Paul Profile School S…" at bounding box center [660, 298] width 1017 height 596
drag, startPoint x: 772, startPoint y: 122, endPoint x: 769, endPoint y: 116, distance: 7.6
click at [772, 123] on div "Common App CAID: 44170365 FERPA Status: Waived Counselor: Paul Rispin First Nam…" at bounding box center [660, 141] width 987 height 44
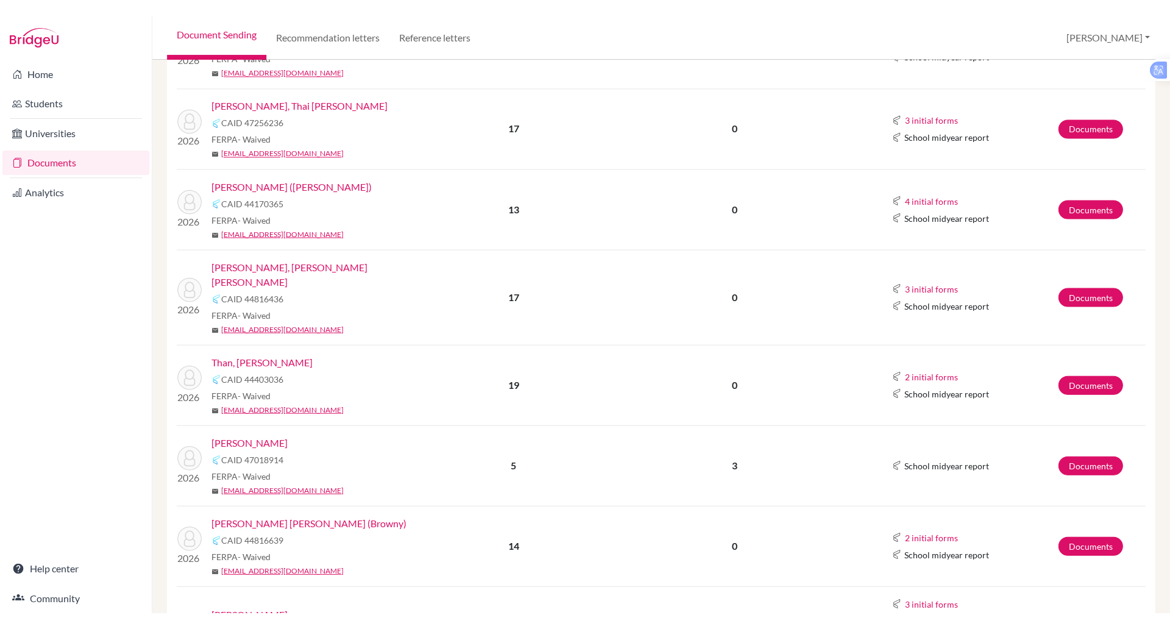
scroll to position [483, 0]
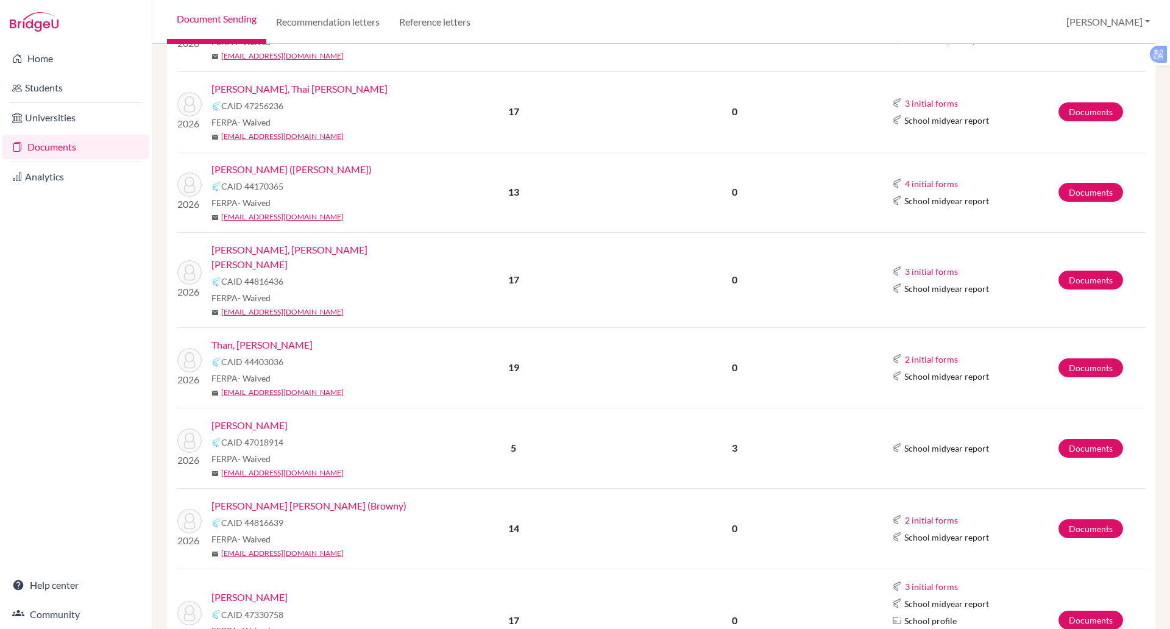
click at [260, 242] on link "[PERSON_NAME], [PERSON_NAME] [PERSON_NAME]" at bounding box center [319, 256] width 217 height 29
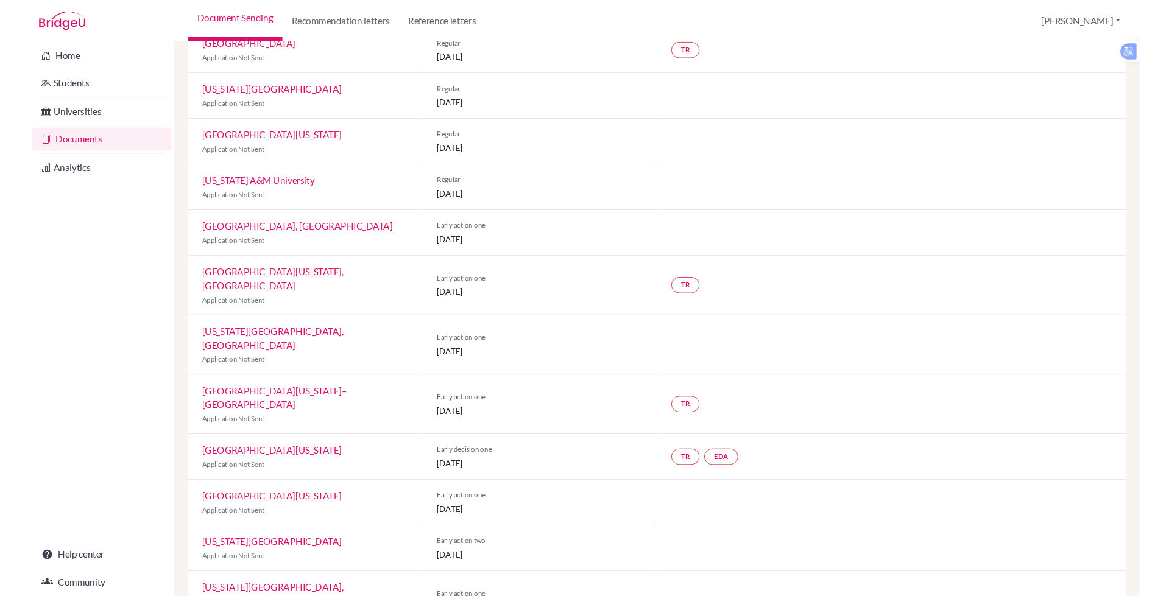
scroll to position [409, 0]
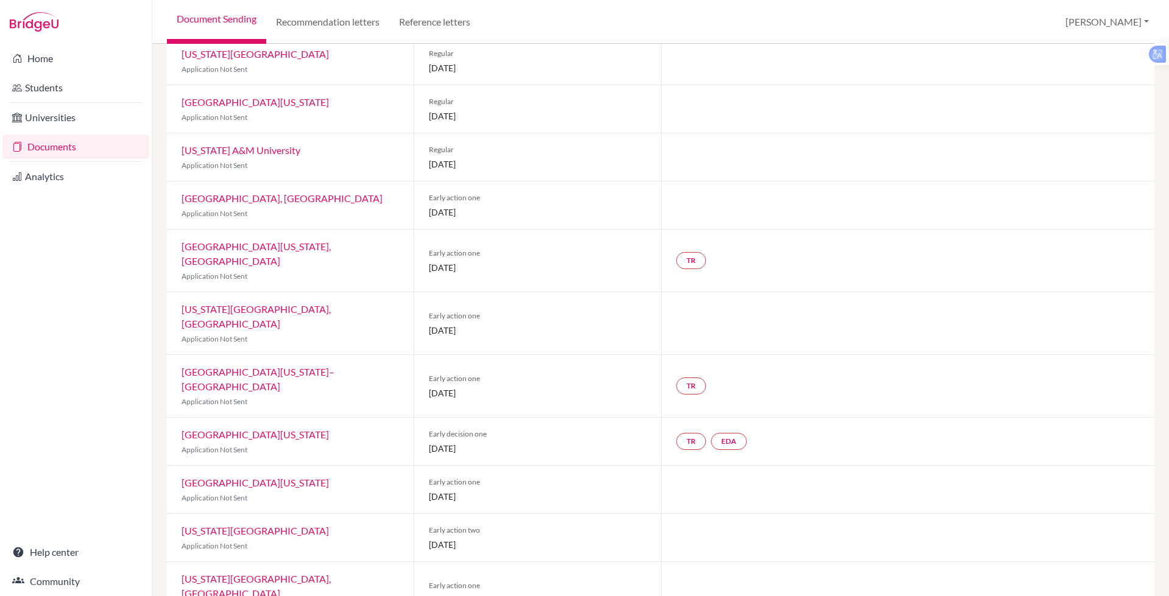
click at [557, 21] on div "Document Sending Recommendation letters Reference letters Paul Profile School S…" at bounding box center [660, 22] width 1017 height 44
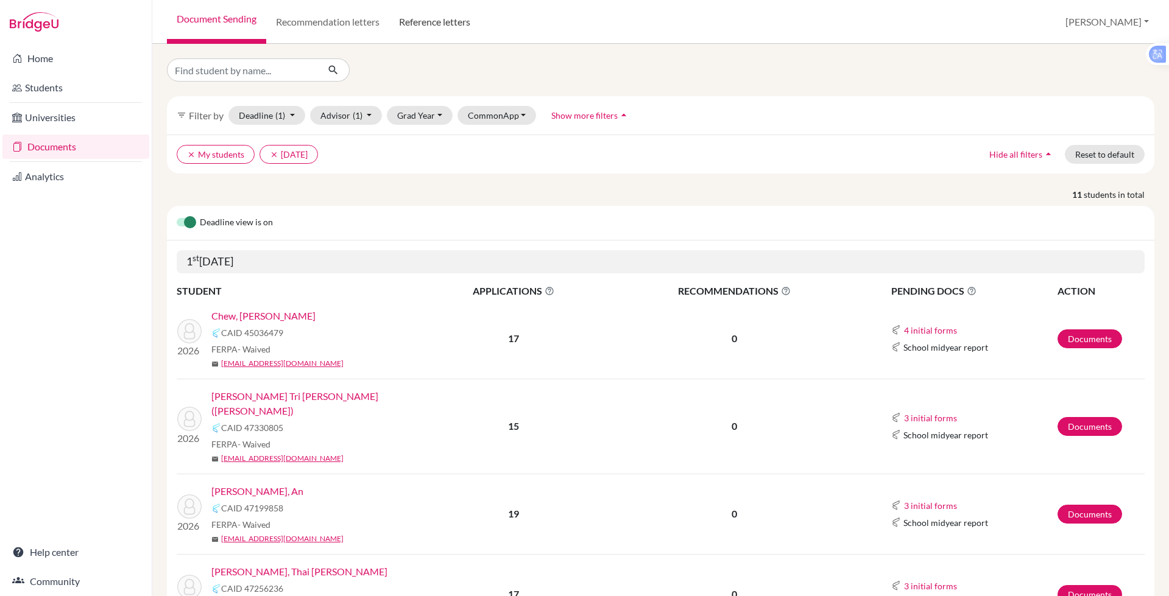
click at [442, 22] on link "Reference letters" at bounding box center [434, 22] width 91 height 44
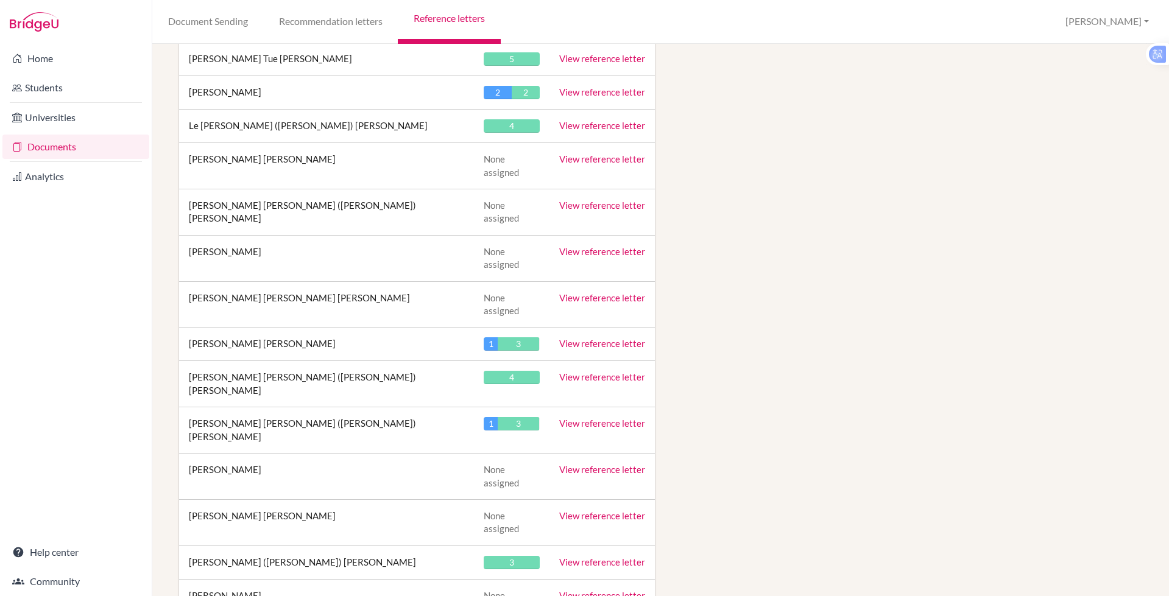
scroll to position [3955, 0]
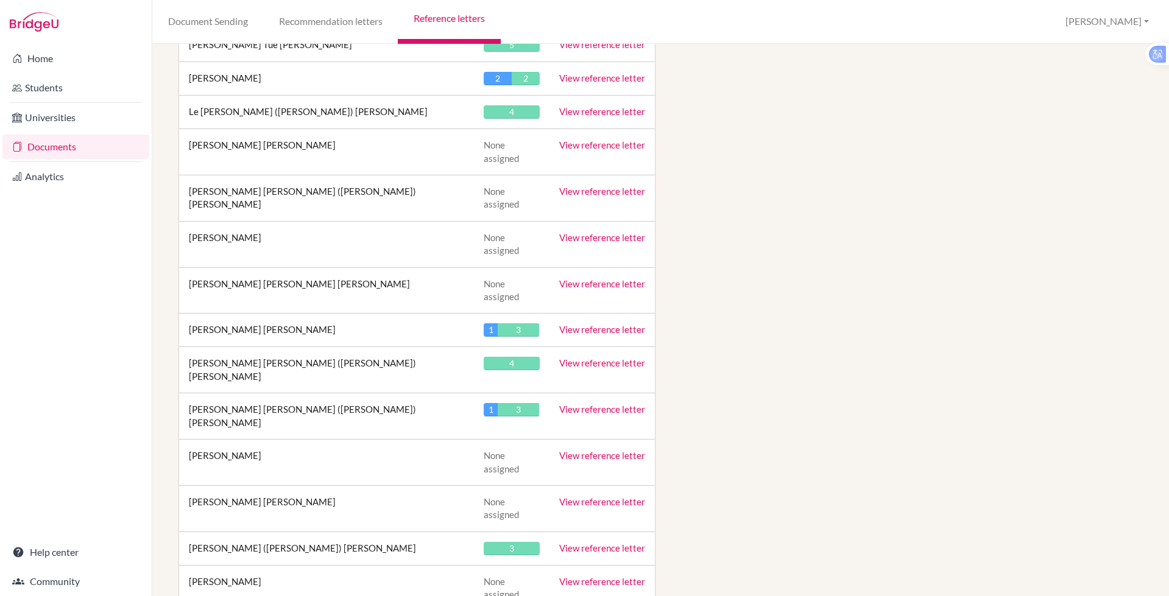
click at [1156, 430] on div "Reference letters Your reports Sign in as an advisor to view reports here Filte…" at bounding box center [660, 320] width 1017 height 553
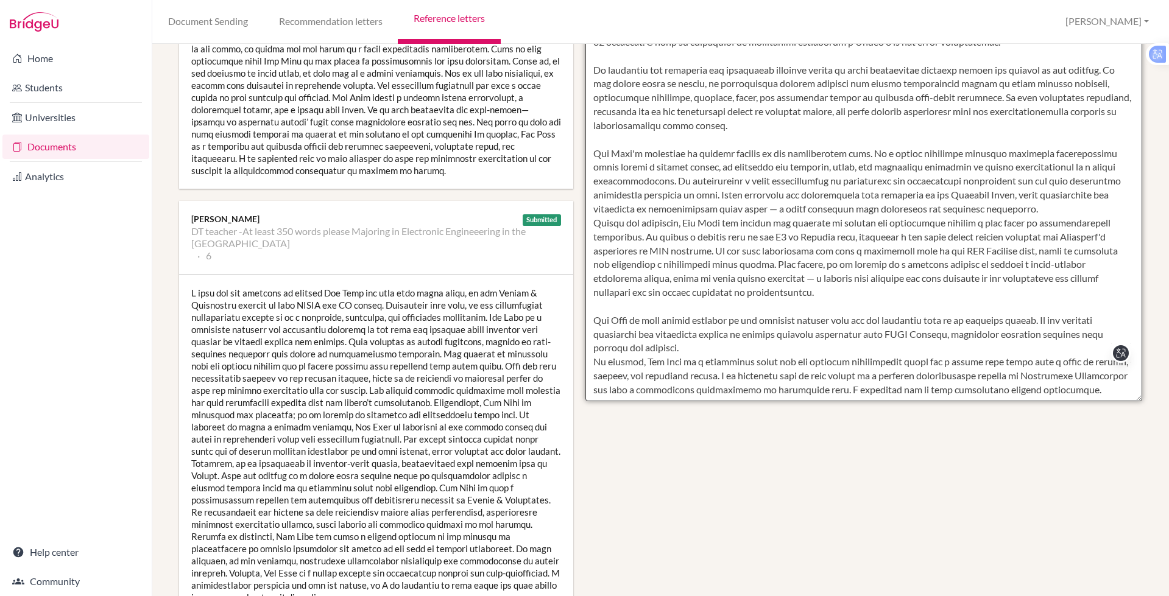
scroll to position [479, 0]
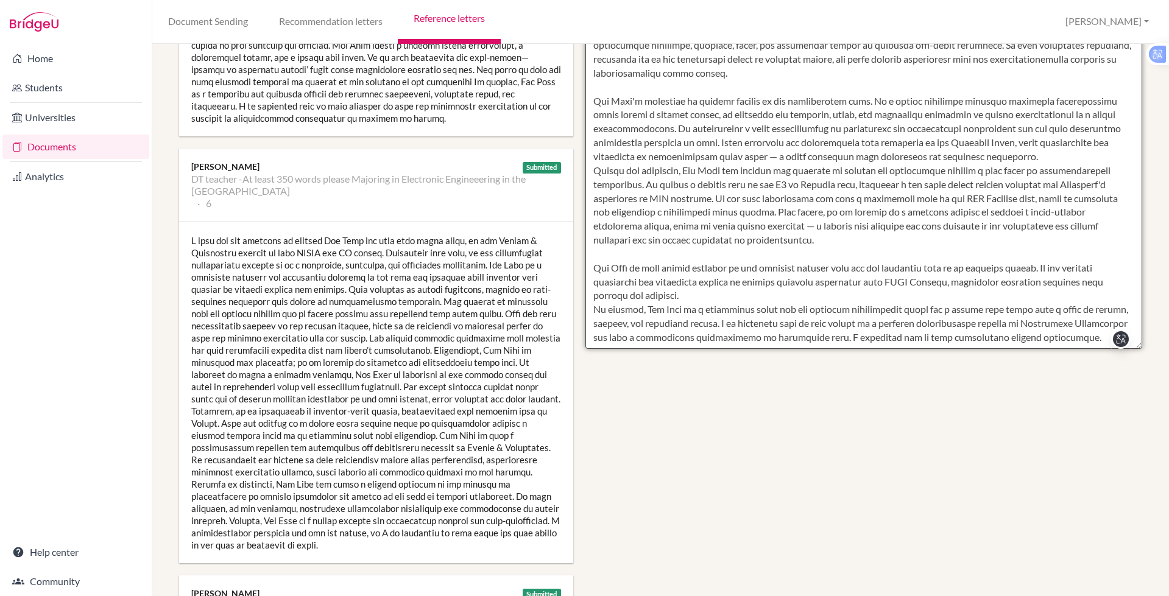
drag, startPoint x: 1016, startPoint y: 312, endPoint x: 808, endPoint y: 175, distance: 248.9
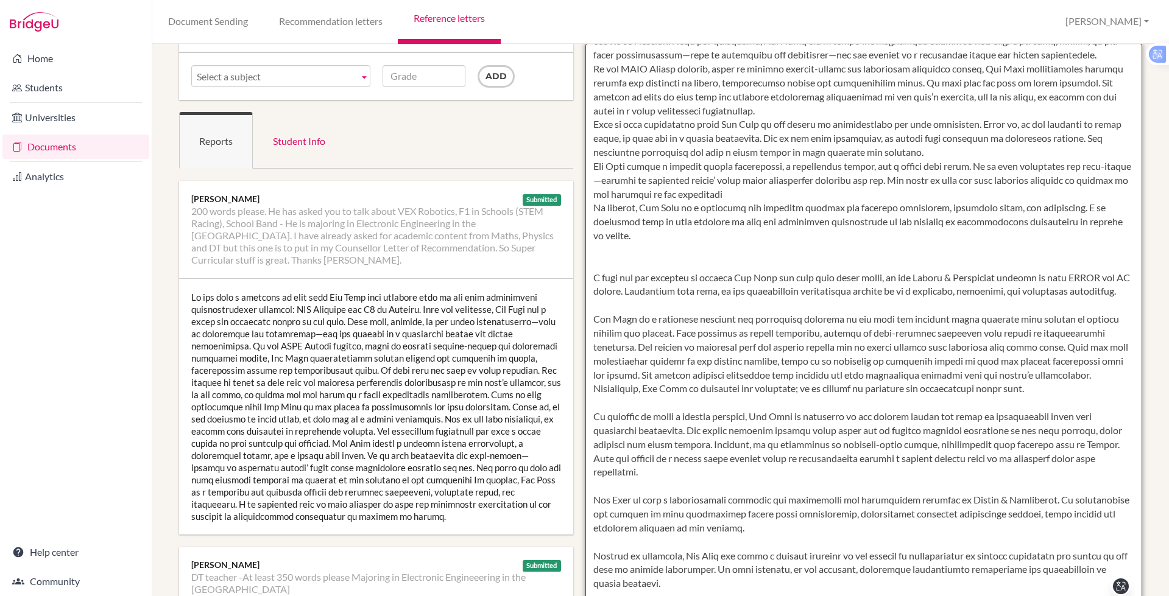
scroll to position [0, 0]
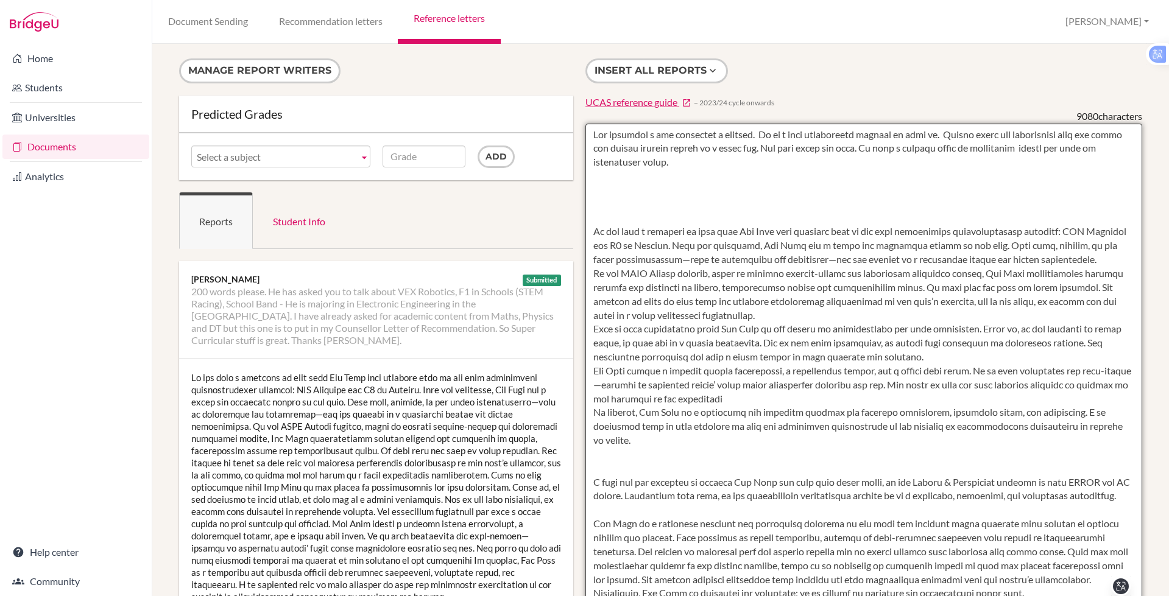
drag, startPoint x: 1104, startPoint y: 337, endPoint x: 575, endPoint y: 135, distance: 566.7
click at [579, 135] on div "Insert all reports UCAS reference guide − 2023/24 cycle onwards 9080 characters" at bounding box center [863, 442] width 569 height 769
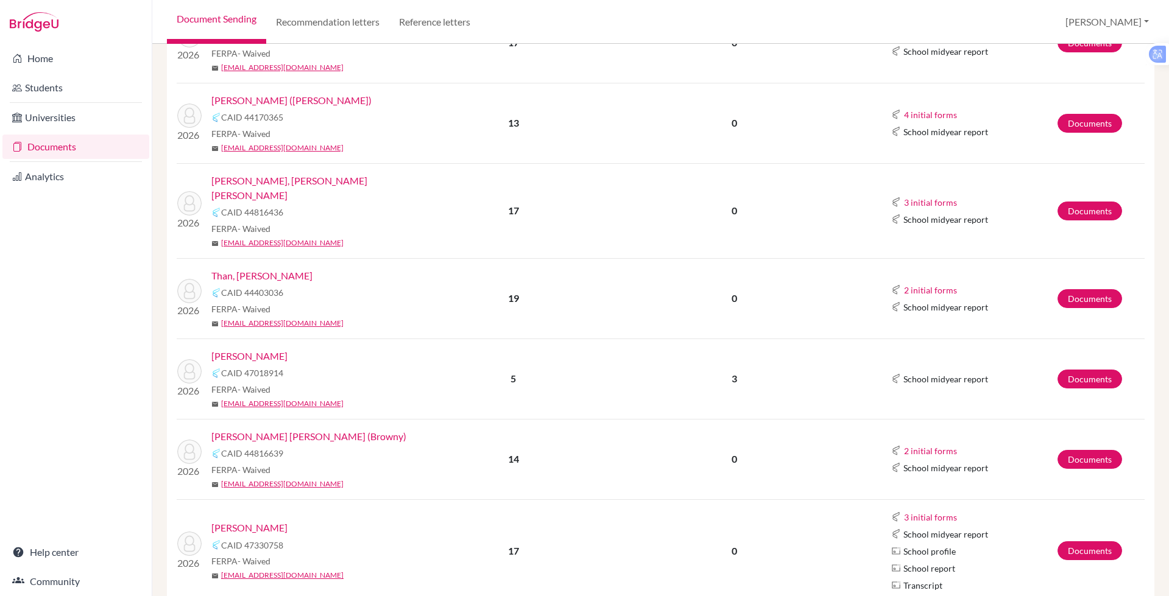
scroll to position [532, 0]
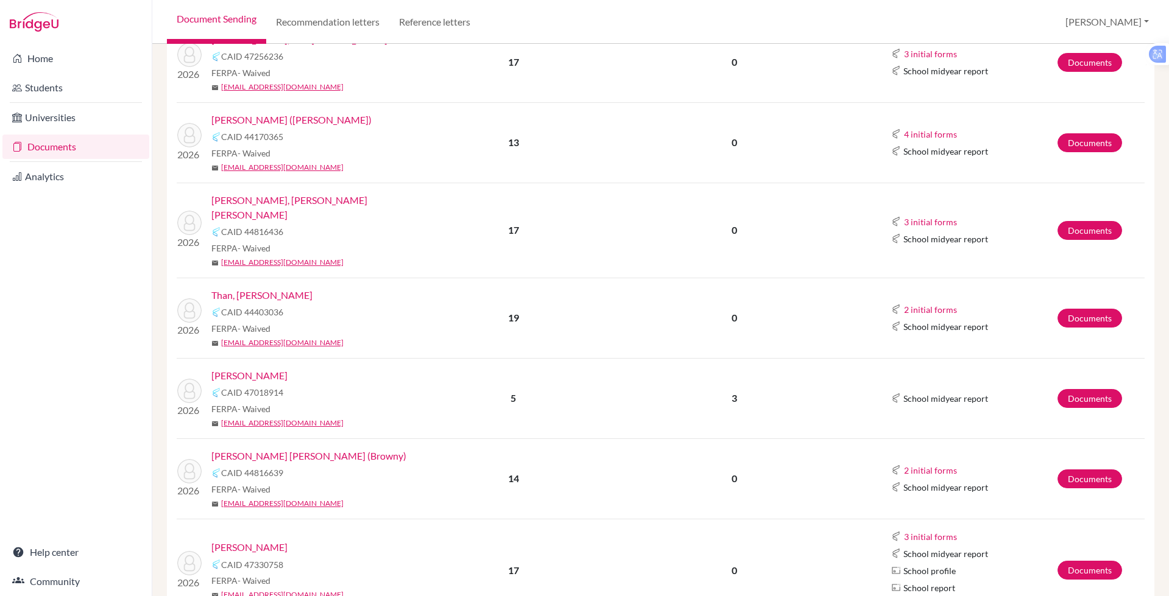
click at [263, 288] on link "Than, [PERSON_NAME]" at bounding box center [261, 295] width 101 height 15
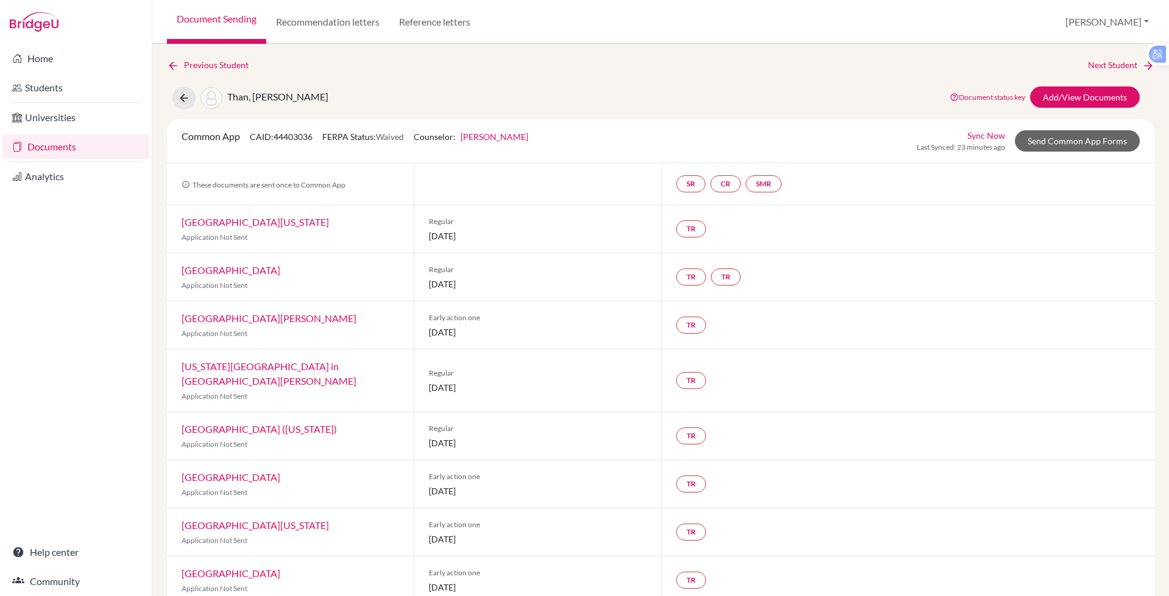
click at [610, 58] on div "Previous Student Next Student" at bounding box center [660, 64] width 987 height 13
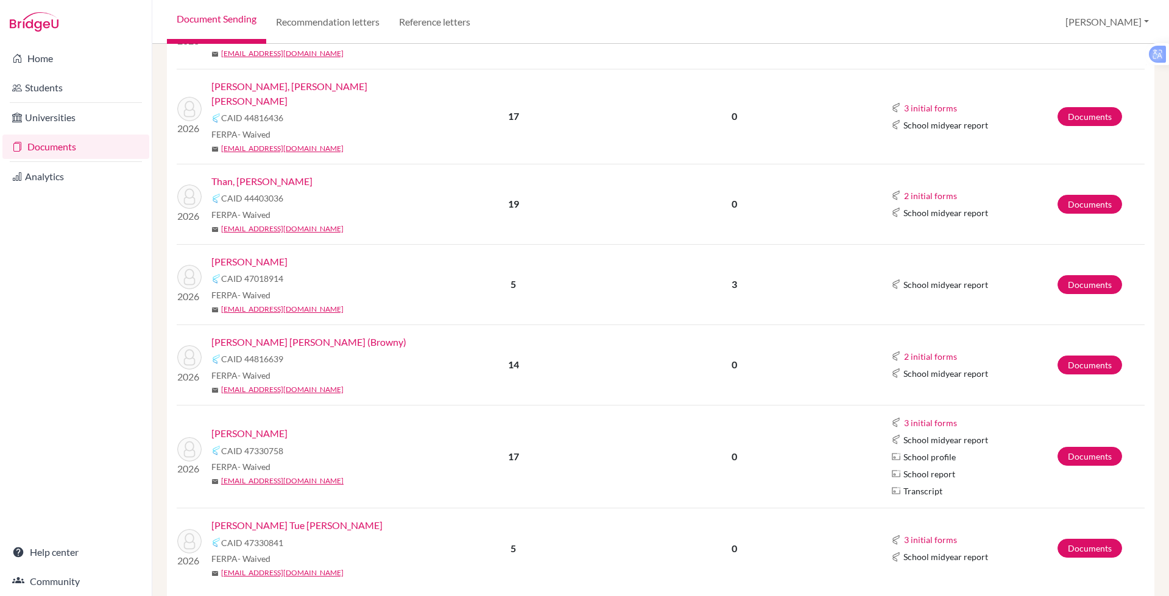
scroll to position [658, 0]
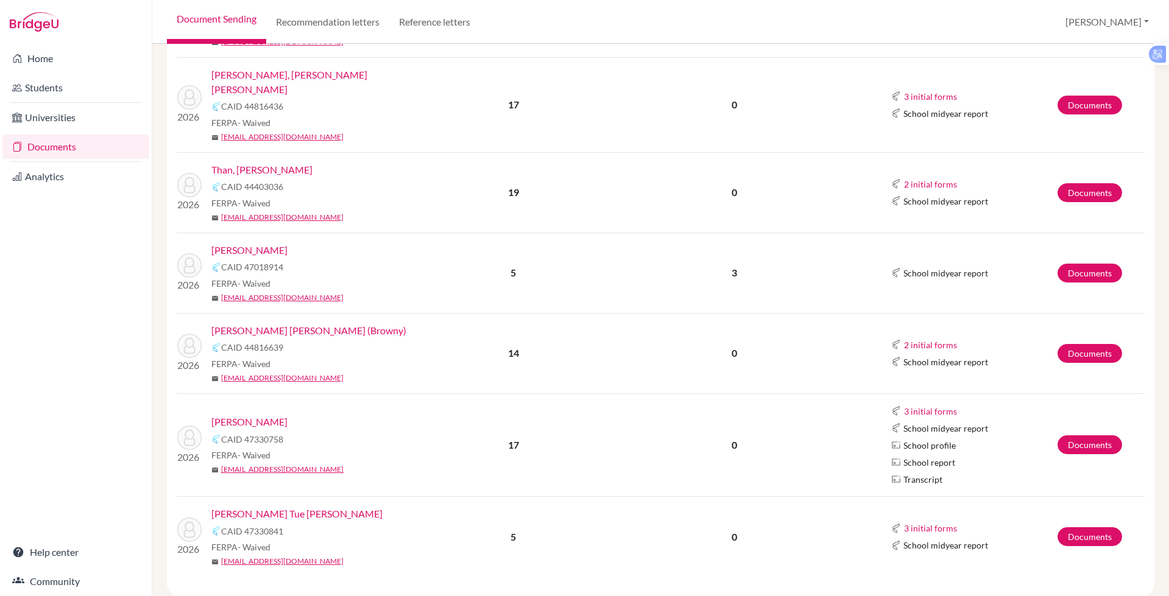
click at [312, 323] on link "Truong, Nhu Quoc Uy (Browny)" at bounding box center [308, 330] width 195 height 15
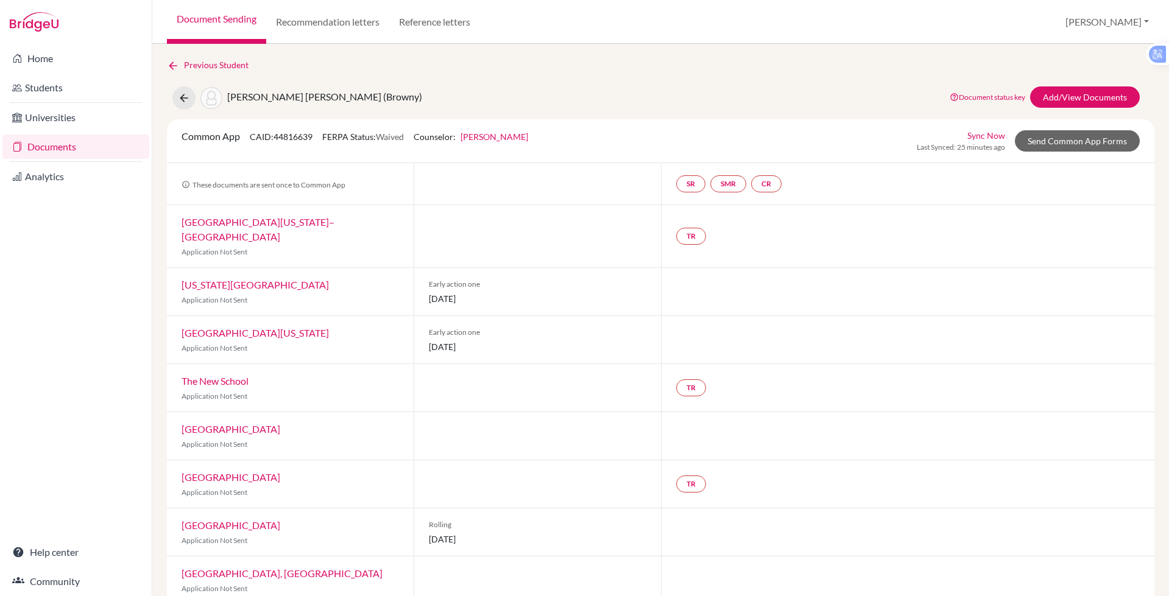
click at [616, 82] on div "Previous Student [PERSON_NAME] [PERSON_NAME] (Browny) Document status key TR Re…" at bounding box center [660, 475] width 987 height 835
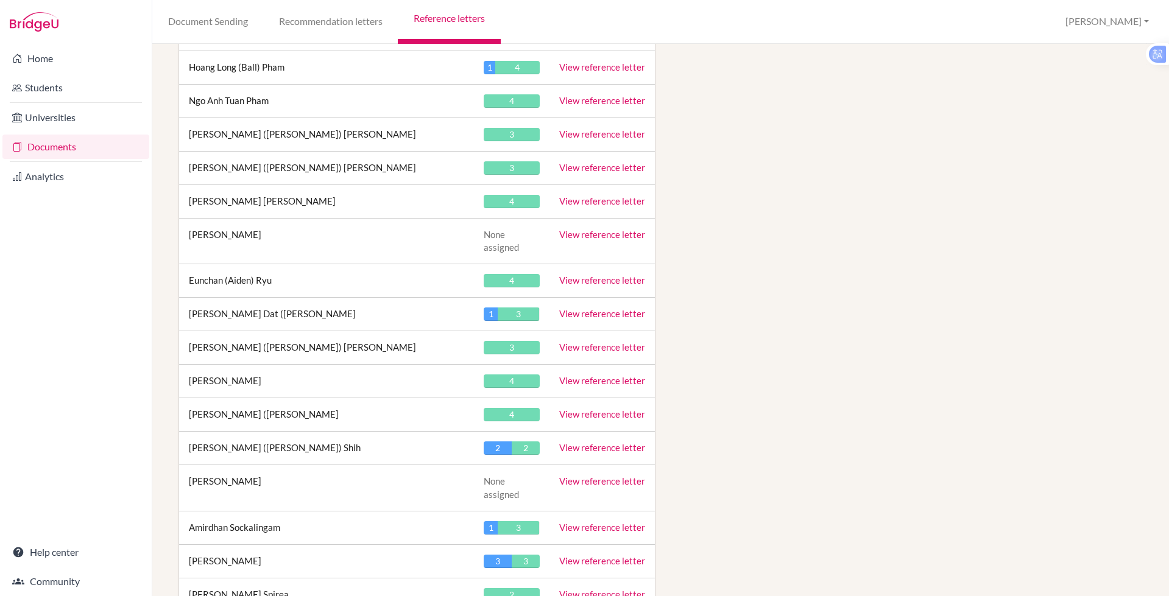
scroll to position [4771, 0]
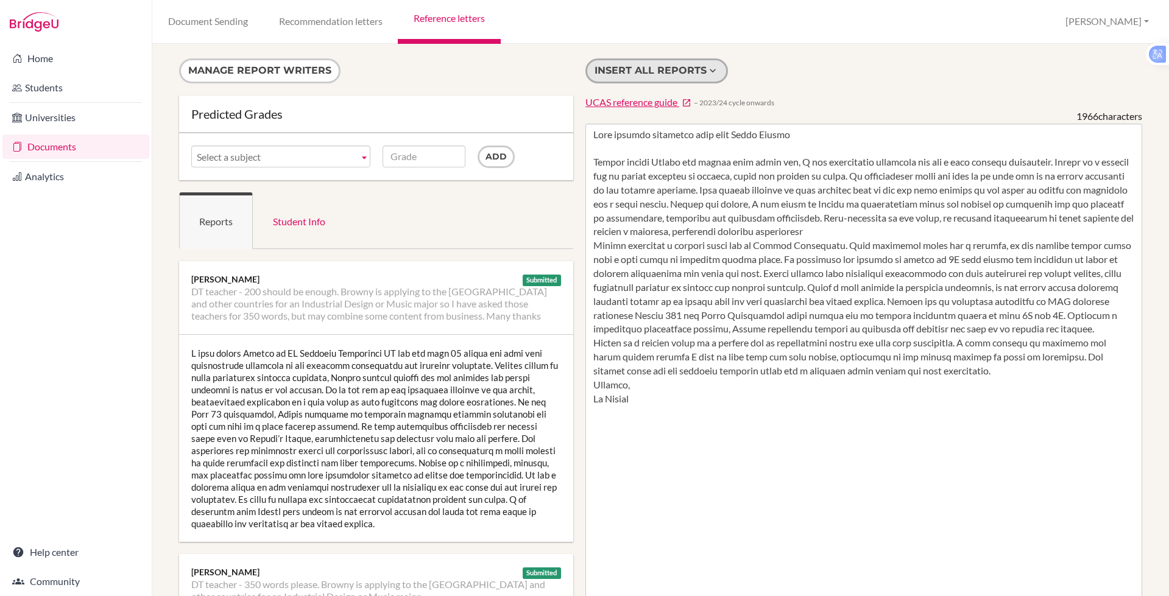
click at [657, 66] on button "Insert all reports" at bounding box center [656, 70] width 143 height 25
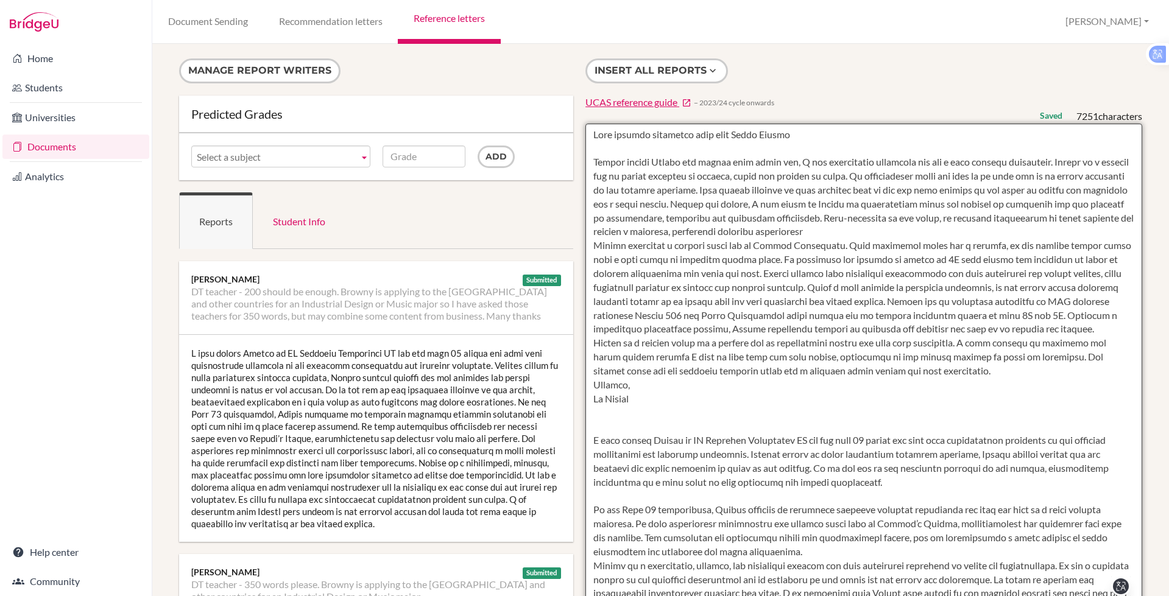
click at [605, 439] on textarea at bounding box center [863, 476] width 557 height 704
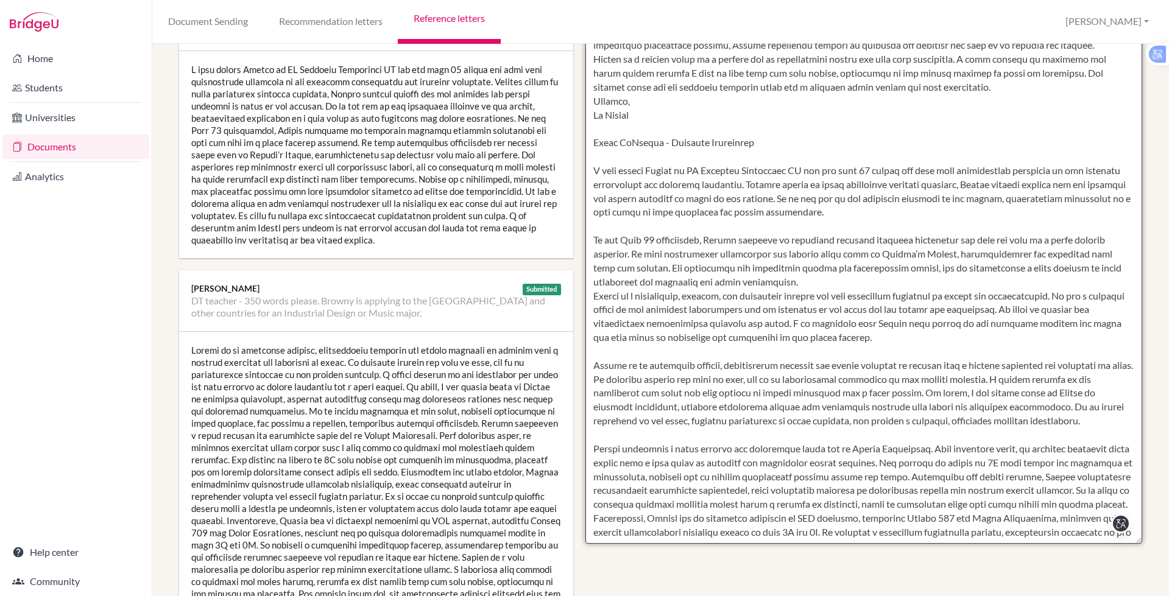
scroll to position [301, 0]
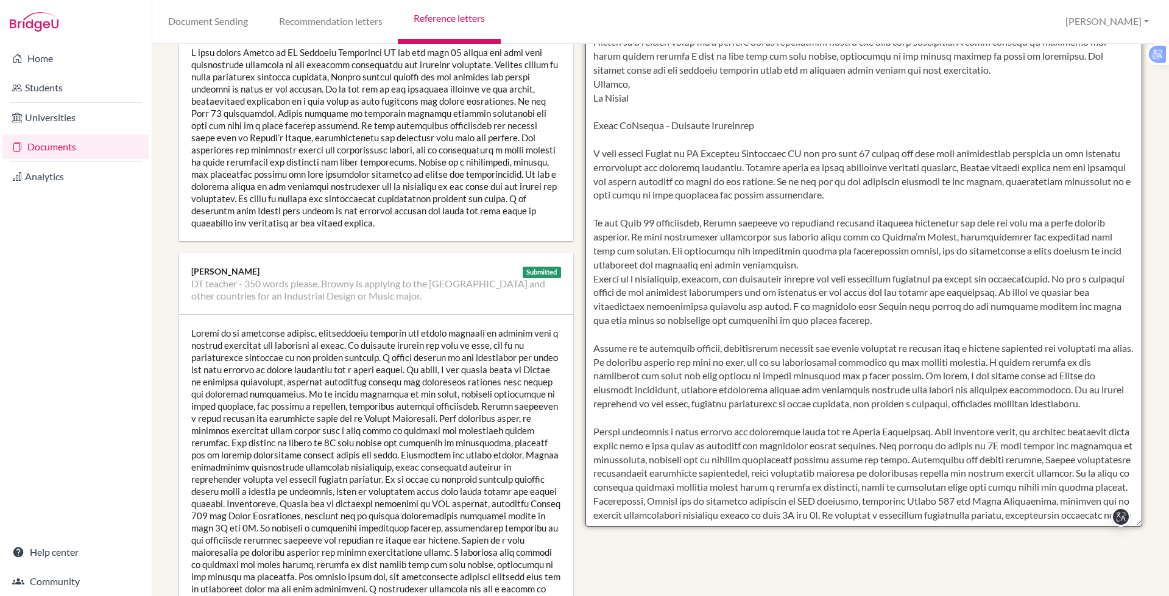
click at [602, 350] on textarea at bounding box center [863, 175] width 557 height 704
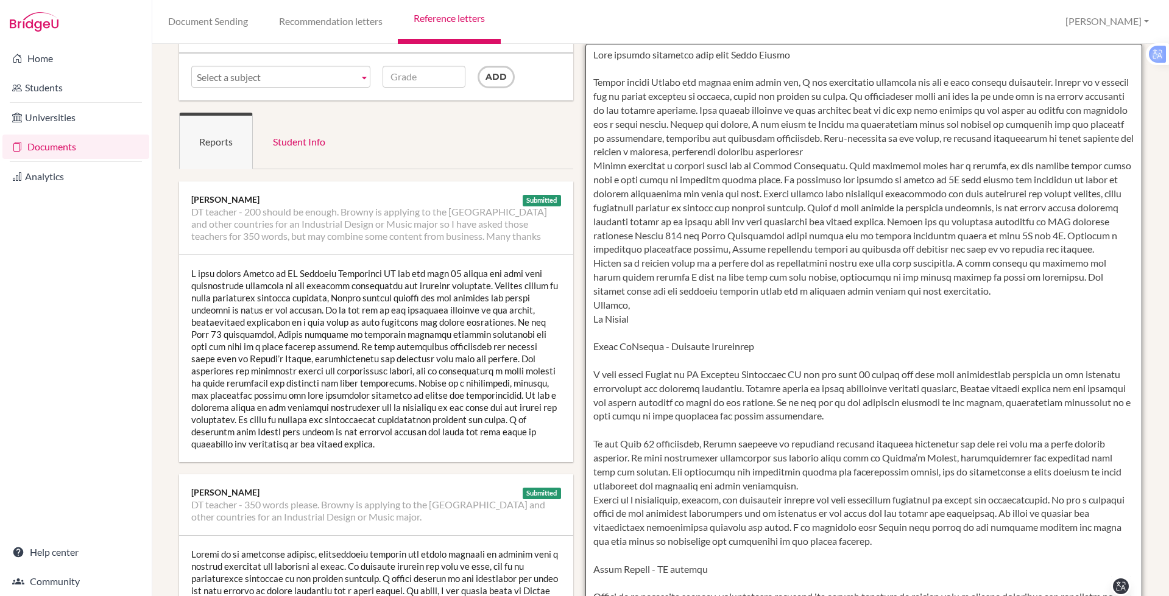
scroll to position [0, 0]
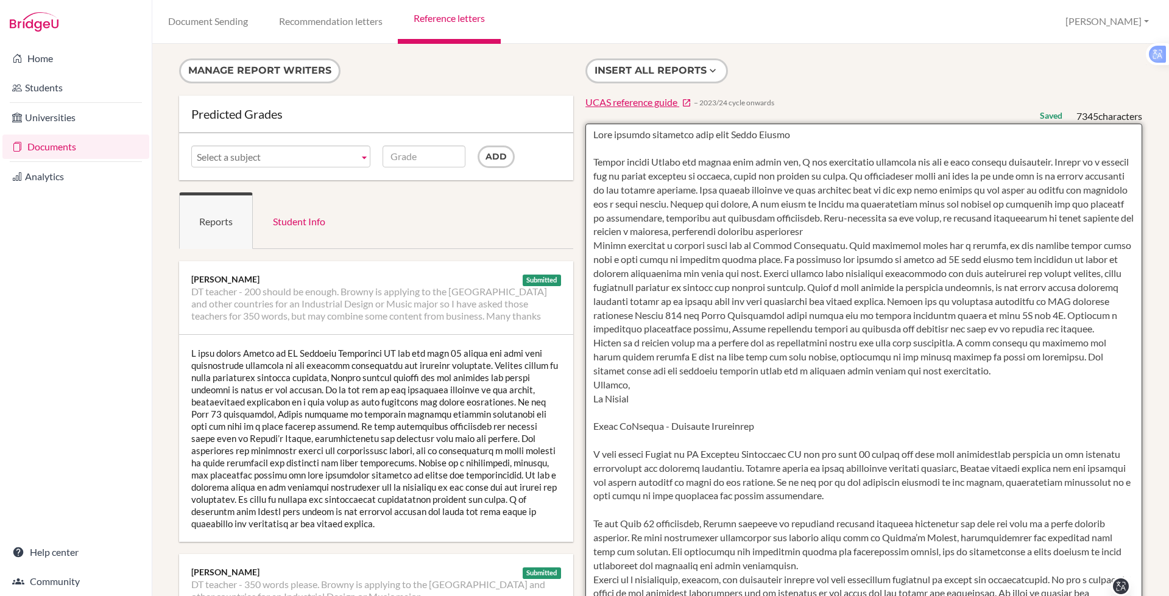
drag, startPoint x: 646, startPoint y: 269, endPoint x: 577, endPoint y: 63, distance: 217.1
click at [579, 63] on div "Insert all reports UCAS reference guide − 2023/24 cycle onwards Saved 7345 char…" at bounding box center [863, 442] width 569 height 769
type textarea "Head student reference also from [PERSON_NAME] Having taught [PERSON_NAME] for …"
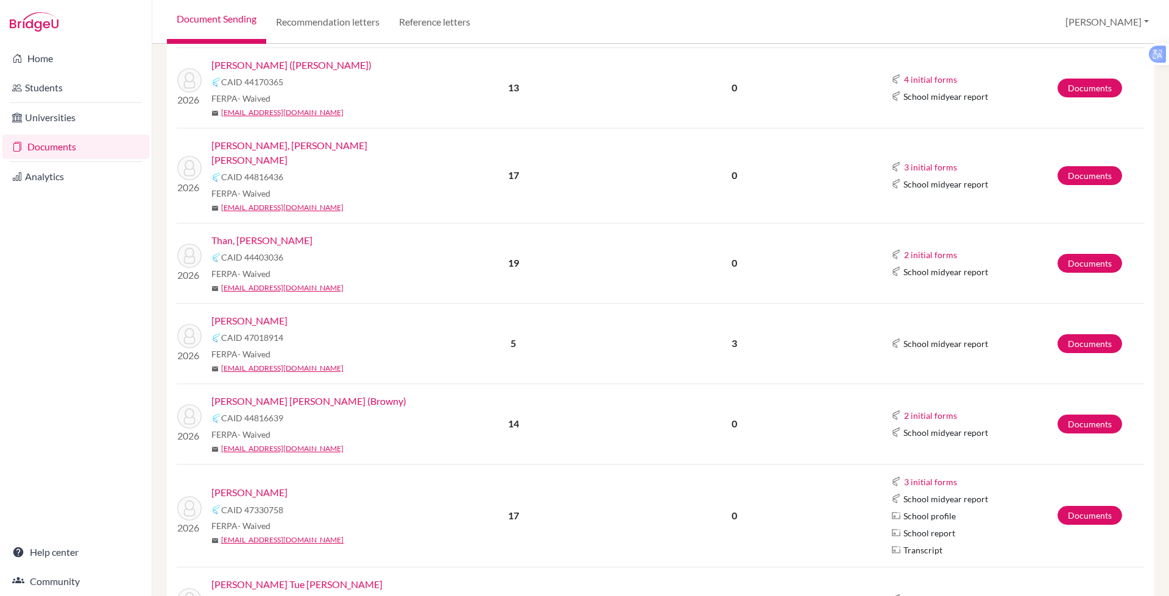
scroll to position [658, 0]
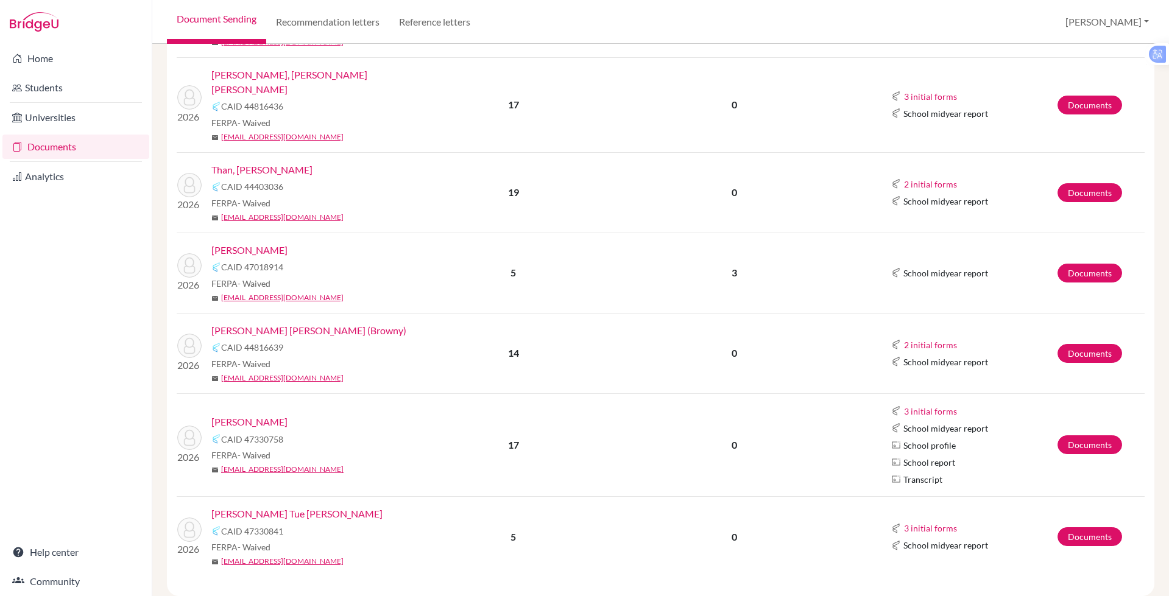
click at [261, 507] on link "[PERSON_NAME] Tue [PERSON_NAME]" at bounding box center [296, 514] width 171 height 15
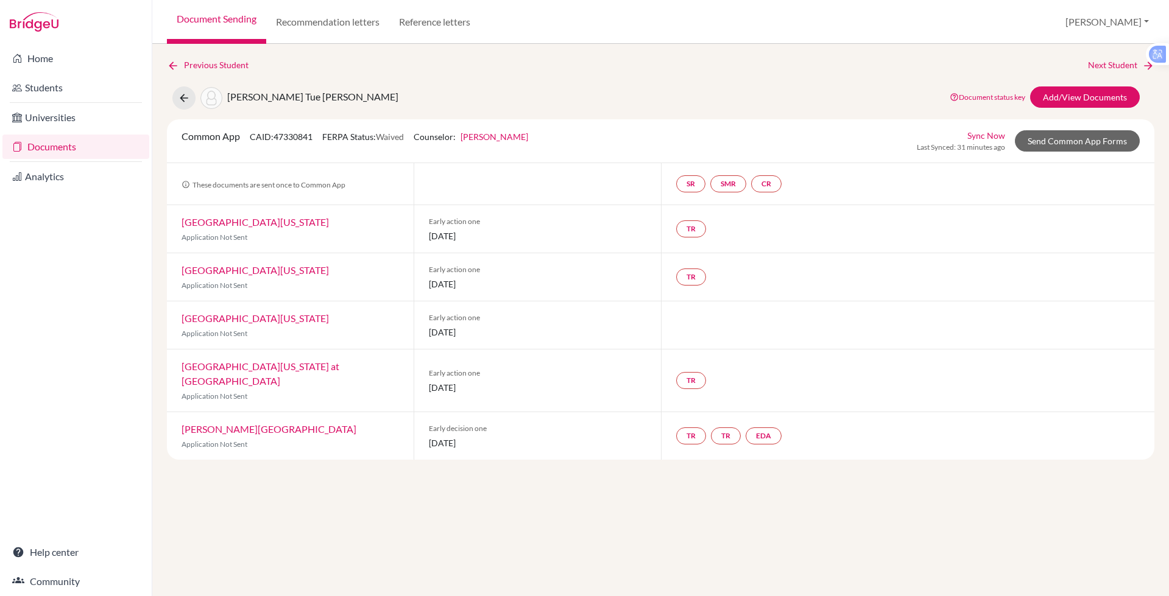
click at [556, 89] on div "[PERSON_NAME] Tue [PERSON_NAME] Document status key TR Requirement. Document no…" at bounding box center [661, 98] width 1006 height 23
